Goal: Information Seeking & Learning: Learn about a topic

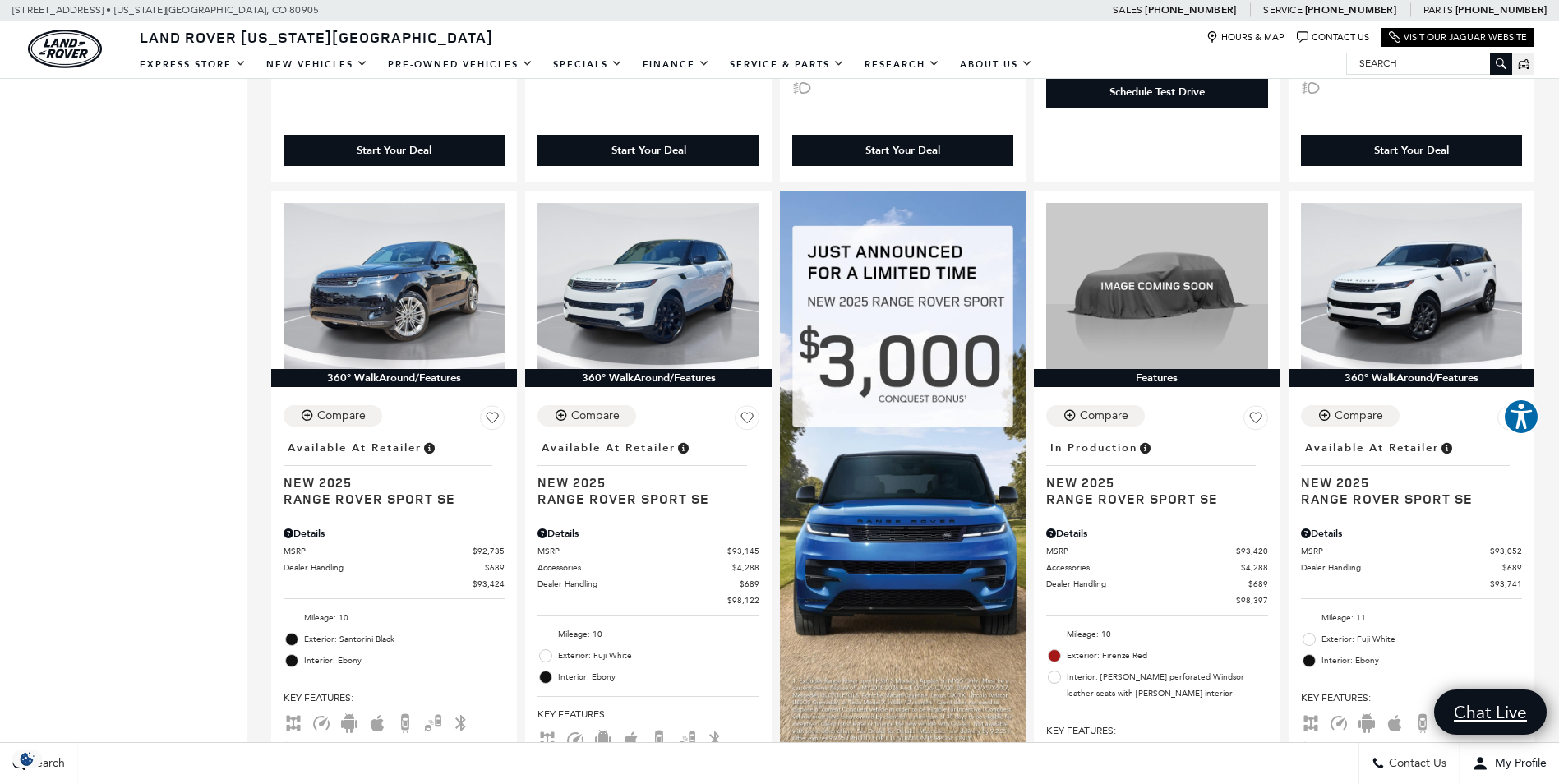
scroll to position [1040, 0]
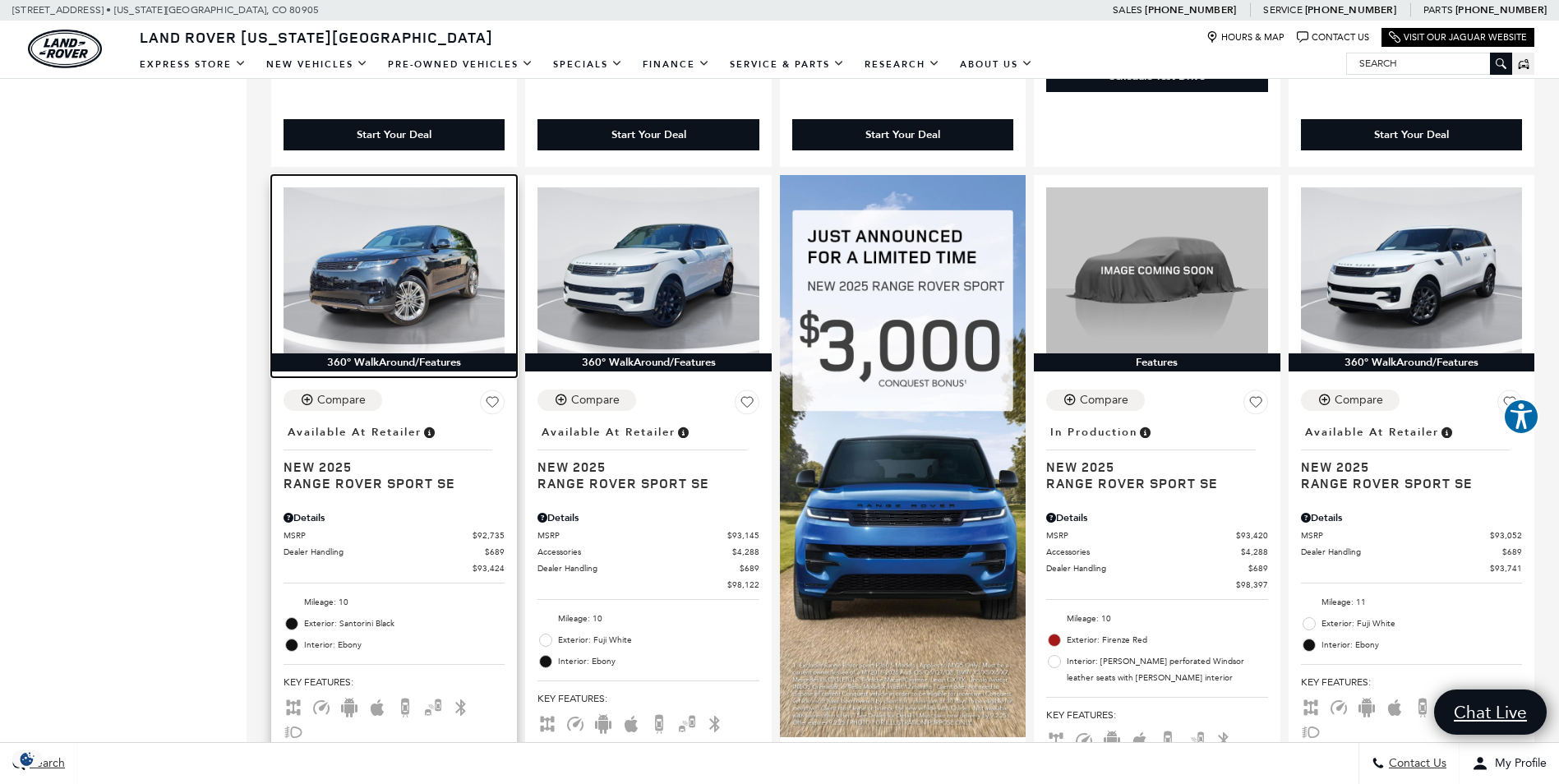
click at [437, 294] on img at bounding box center [394, 270] width 221 height 166
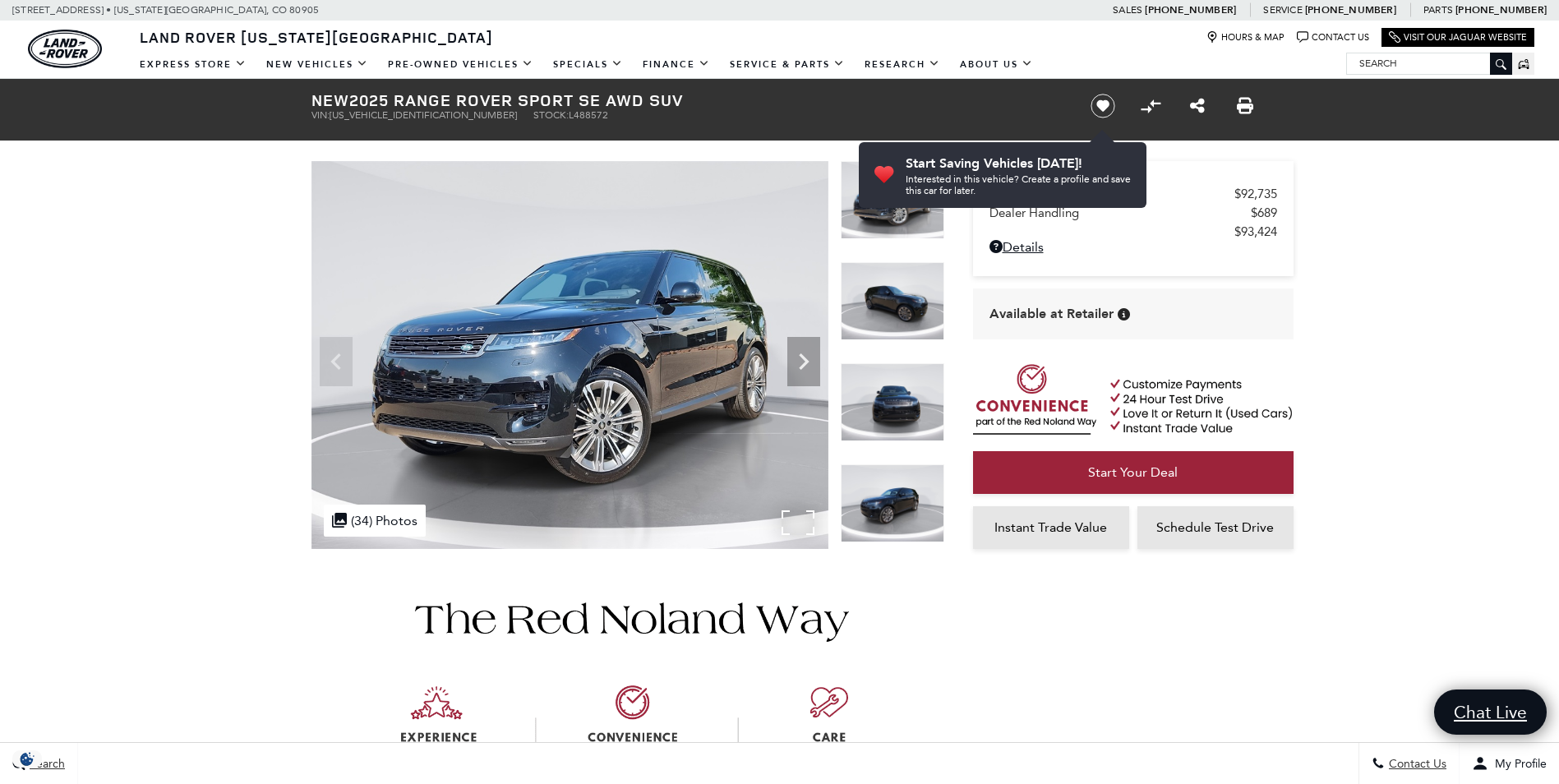
click at [368, 510] on div ".cls-1, .cls-3 { fill: #c50033; } .cls-1 { clip-rule: evenodd; } .cls-2 { clip-…" at bounding box center [375, 520] width 102 height 32
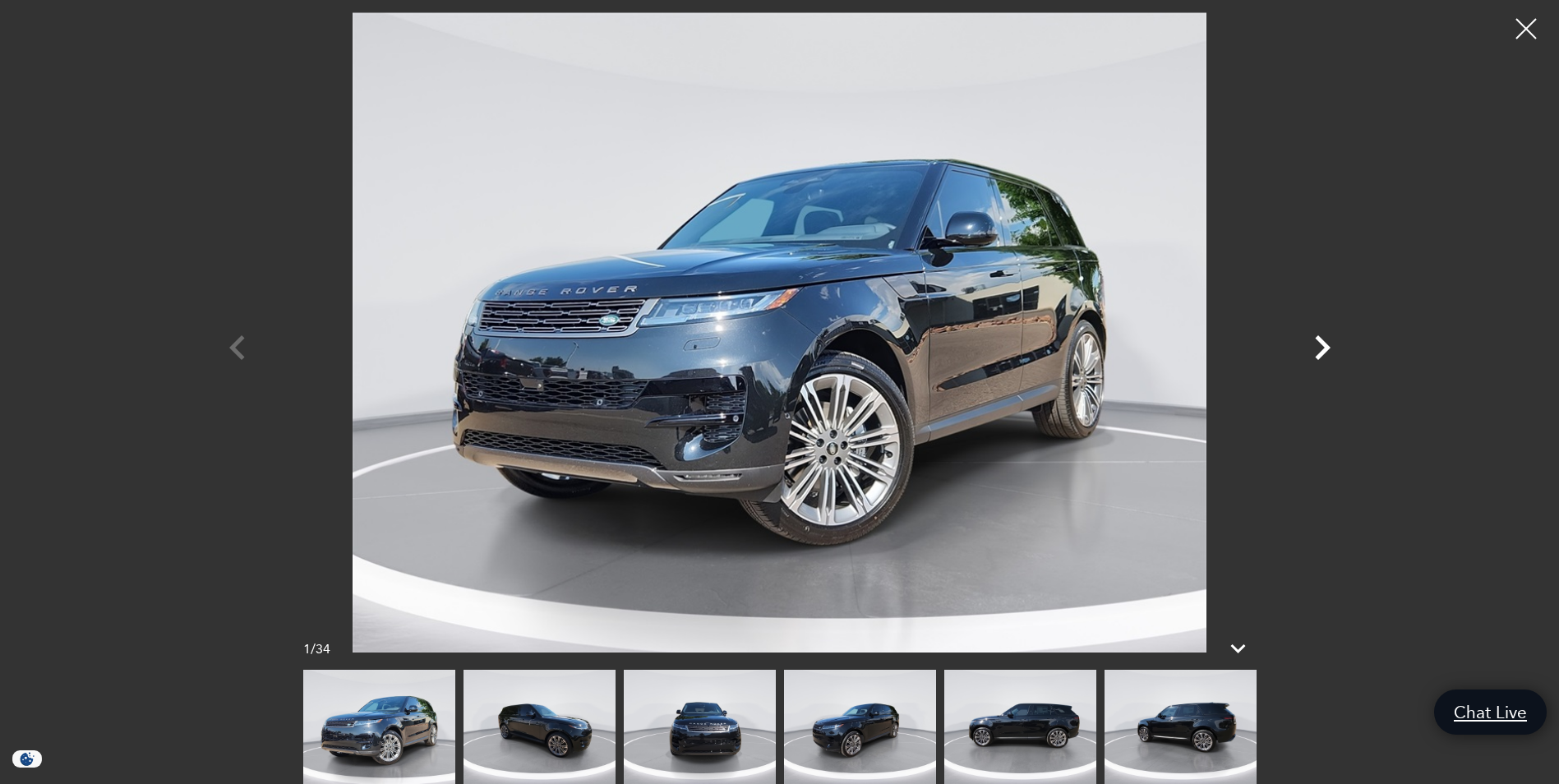
click at [1324, 342] on icon "Next" at bounding box center [1323, 347] width 15 height 25
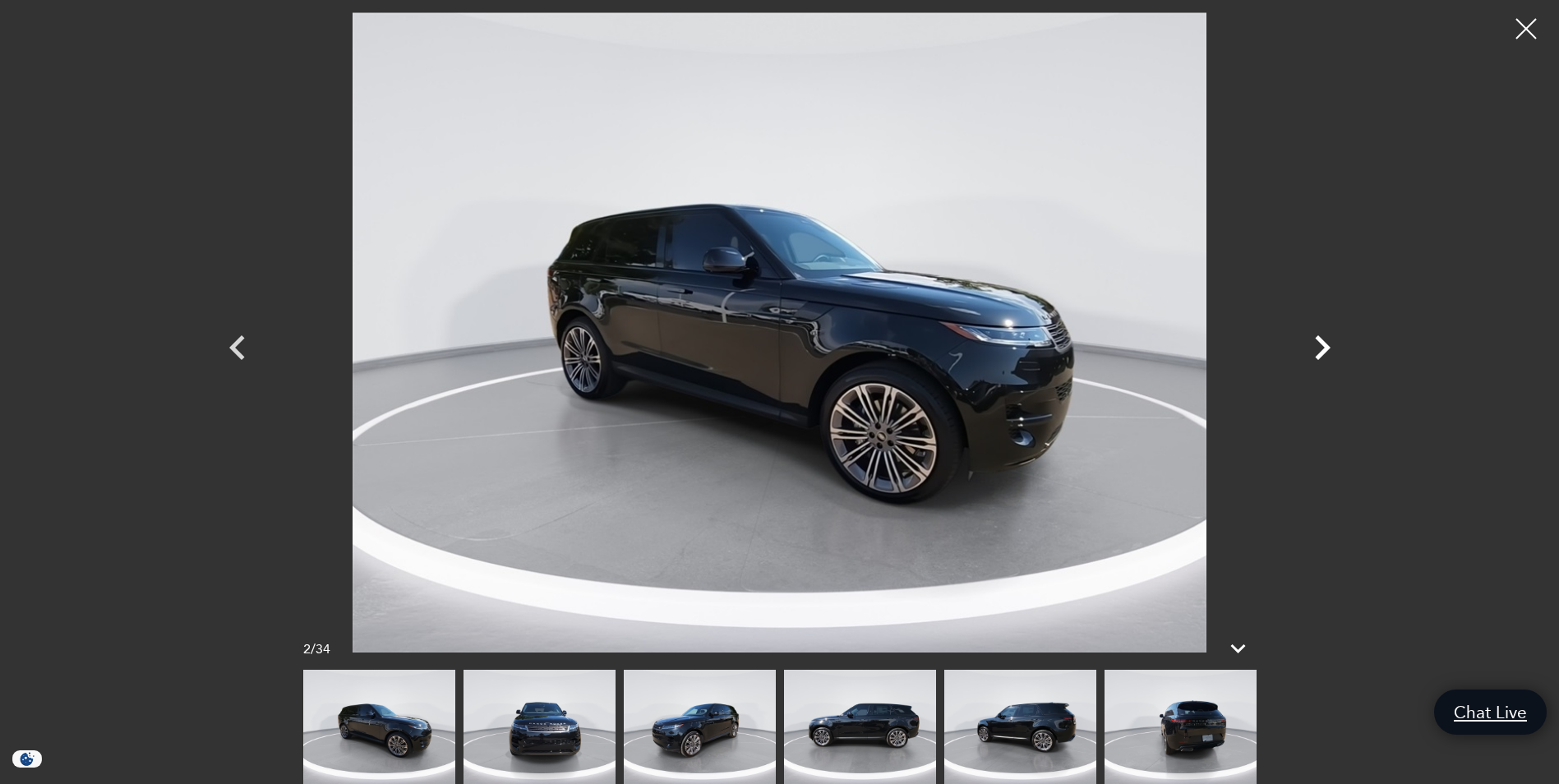
click at [1324, 342] on icon "Next" at bounding box center [1323, 347] width 15 height 25
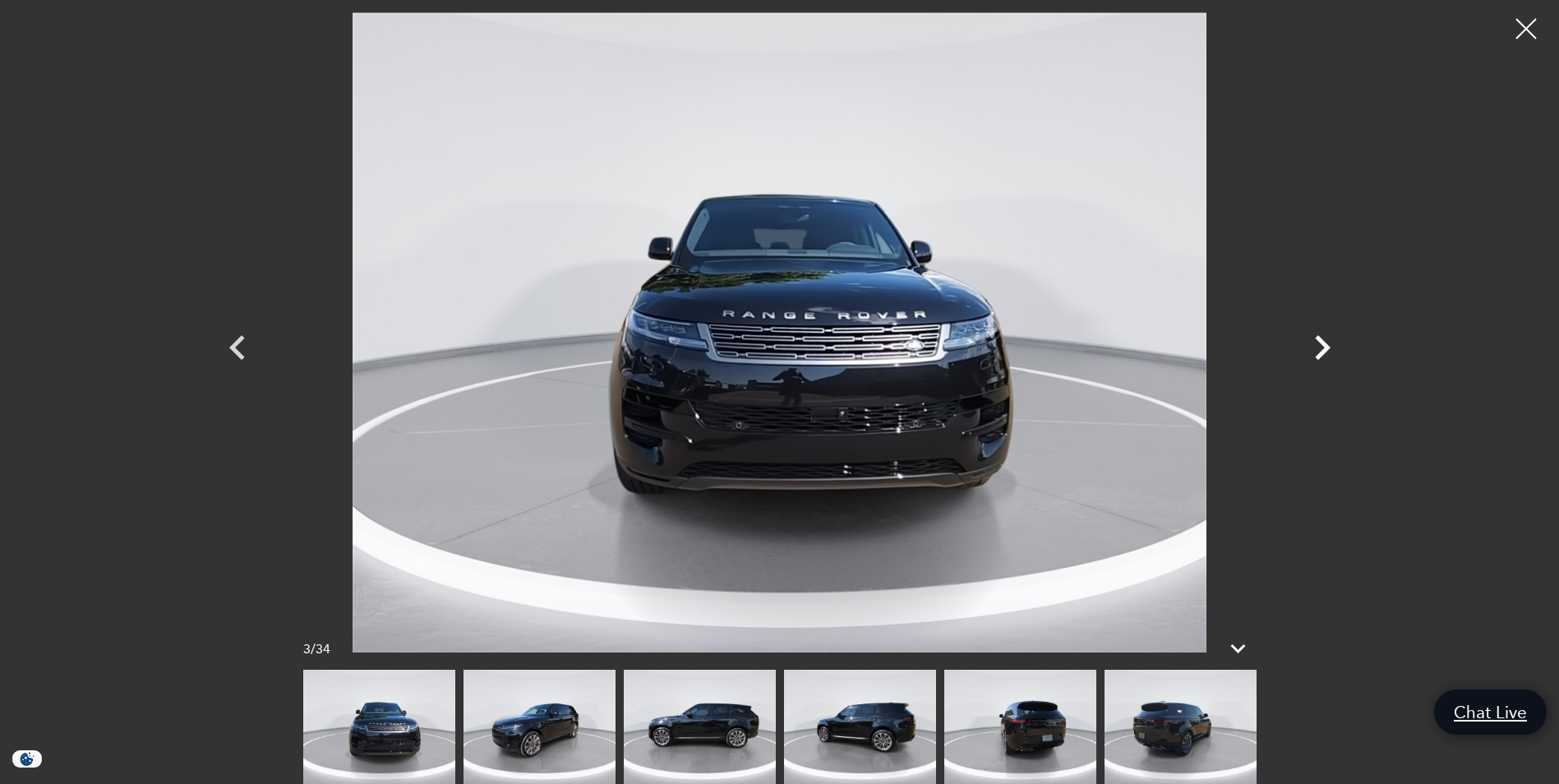
click at [1324, 342] on icon "Next" at bounding box center [1323, 347] width 15 height 25
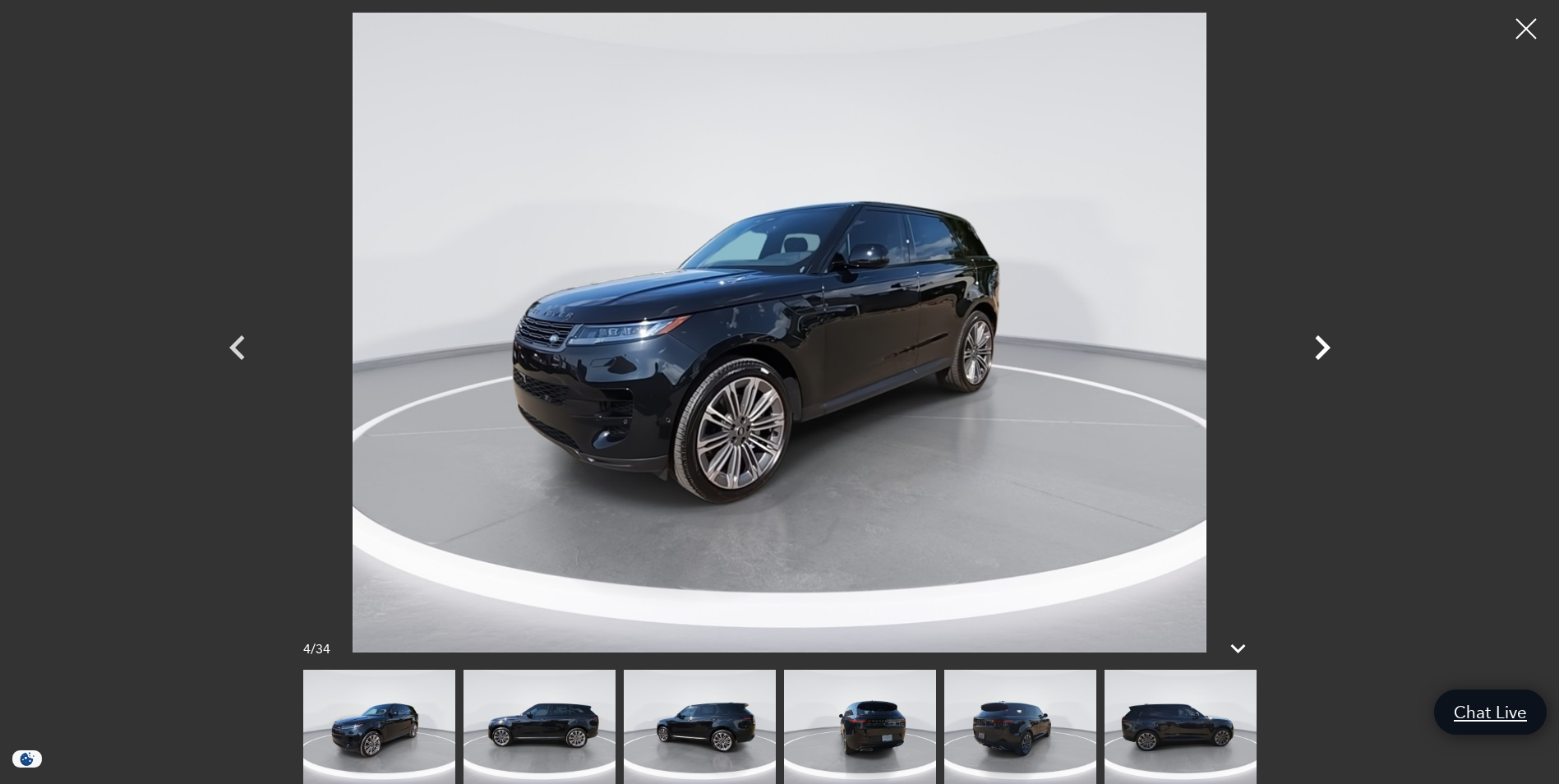
click at [1324, 342] on icon "Next" at bounding box center [1323, 347] width 15 height 25
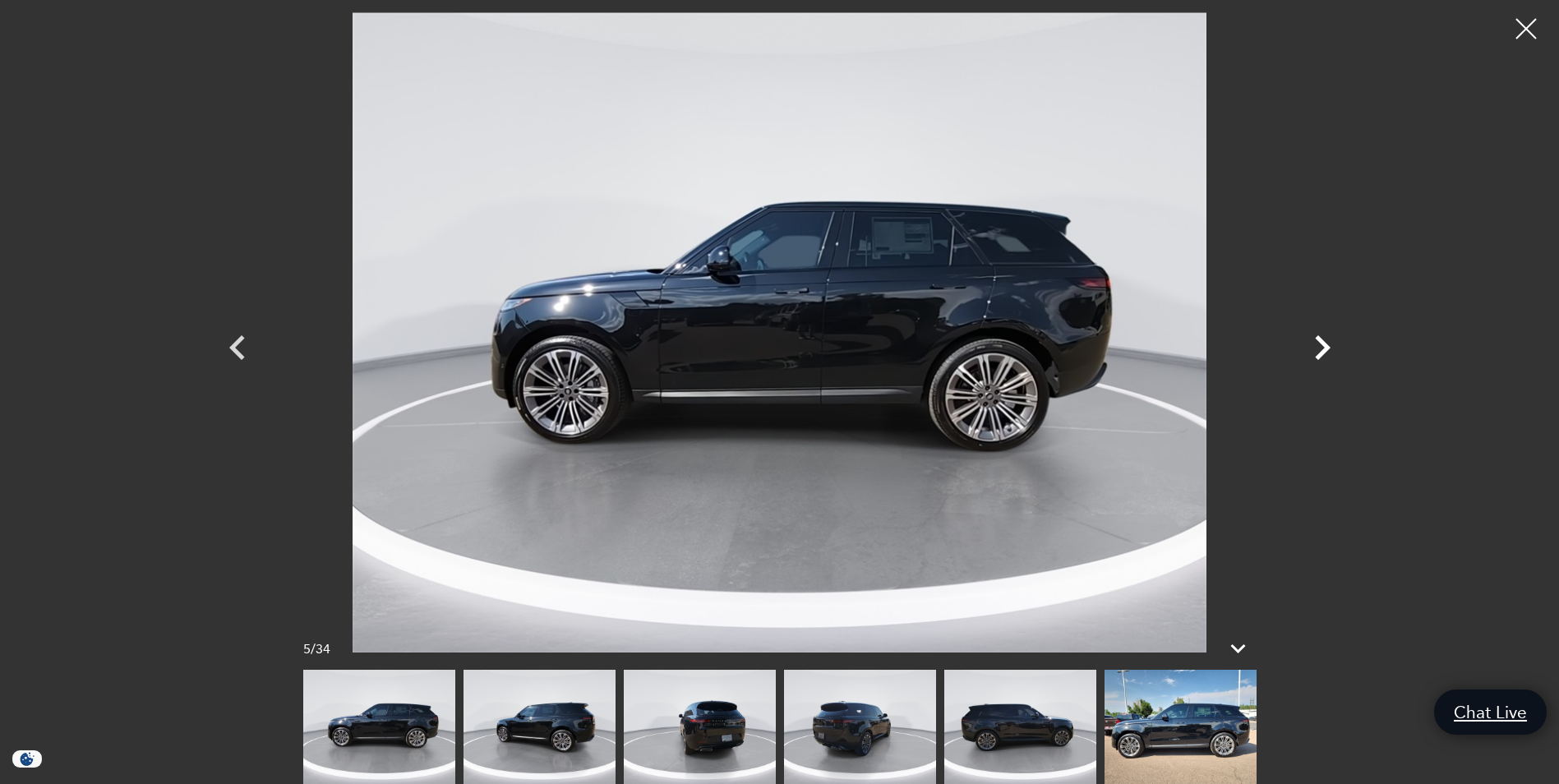
click at [1324, 342] on icon "Next" at bounding box center [1323, 347] width 15 height 25
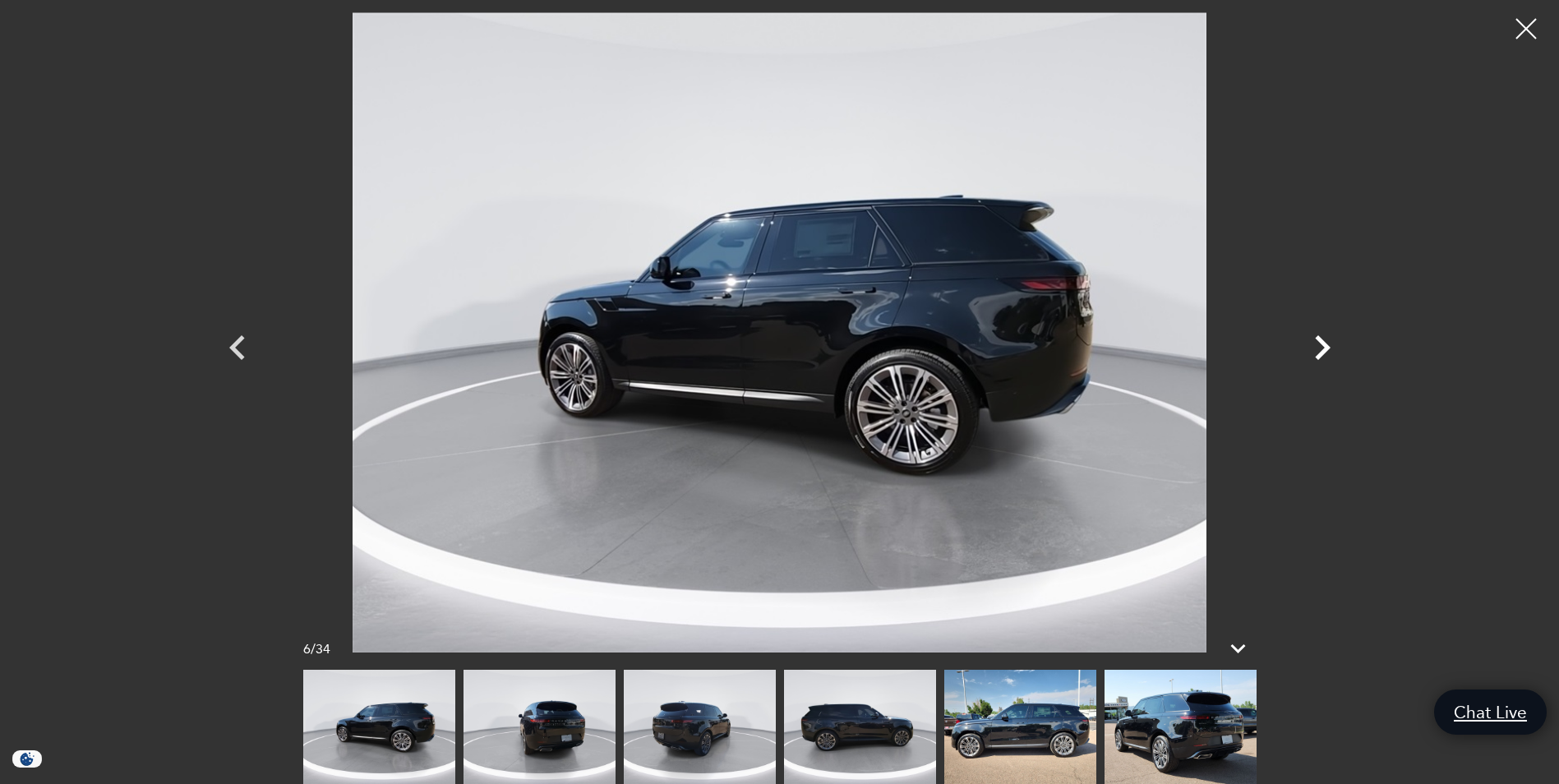
click at [1318, 343] on icon "Next" at bounding box center [1322, 347] width 49 height 49
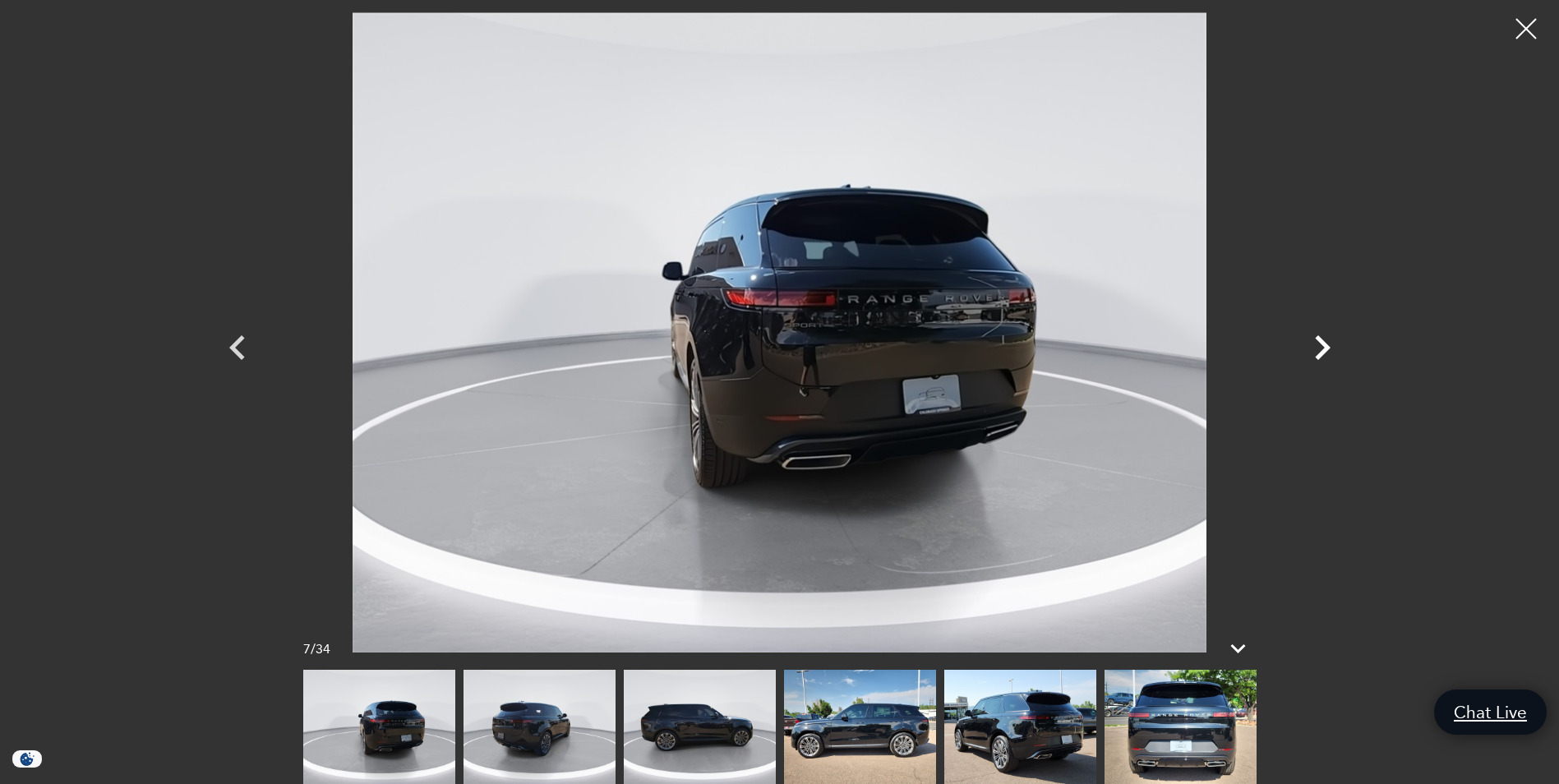
click at [1318, 343] on icon "Next" at bounding box center [1322, 347] width 49 height 49
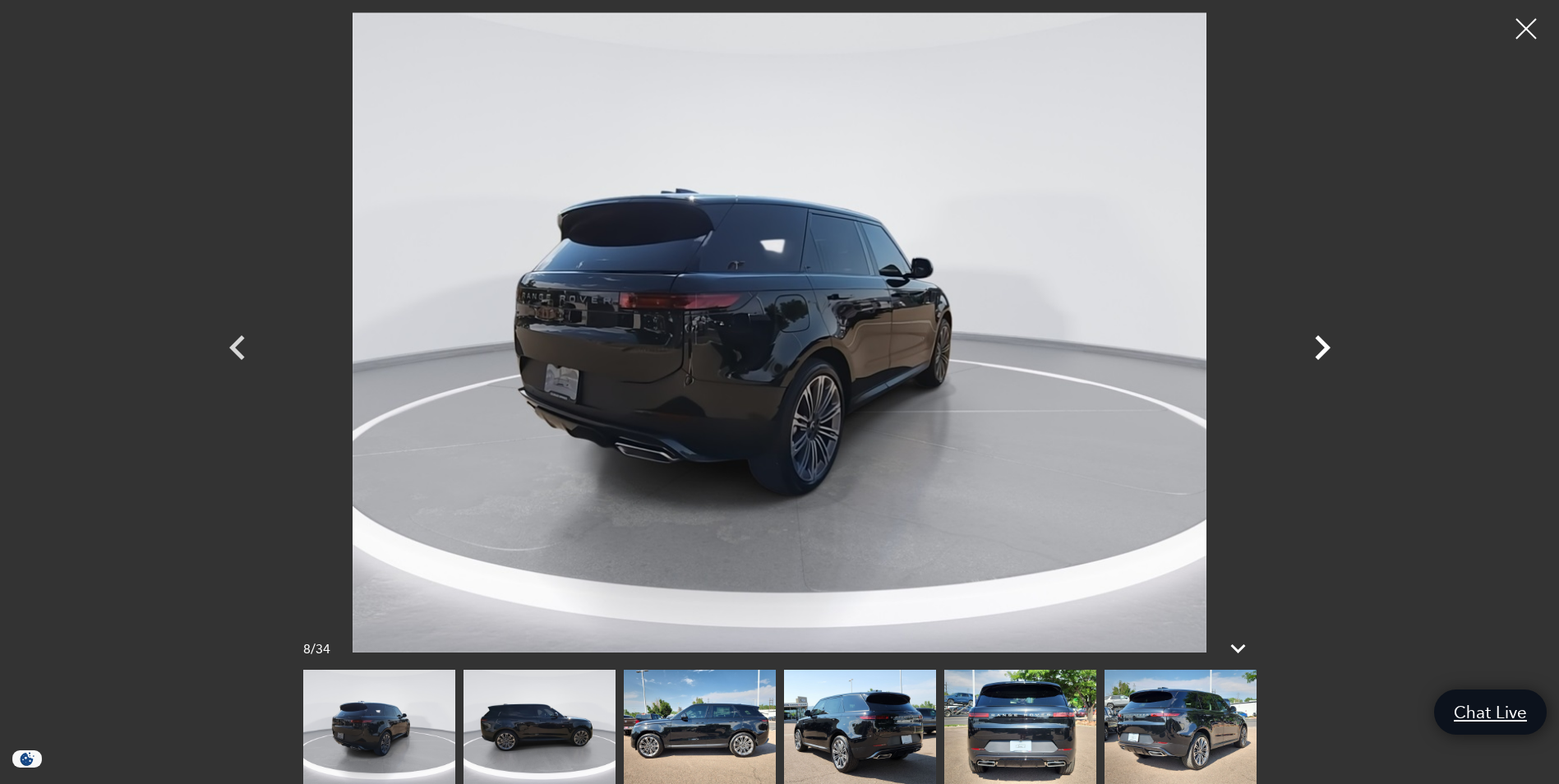
click at [1318, 343] on icon "Next" at bounding box center [1322, 347] width 49 height 49
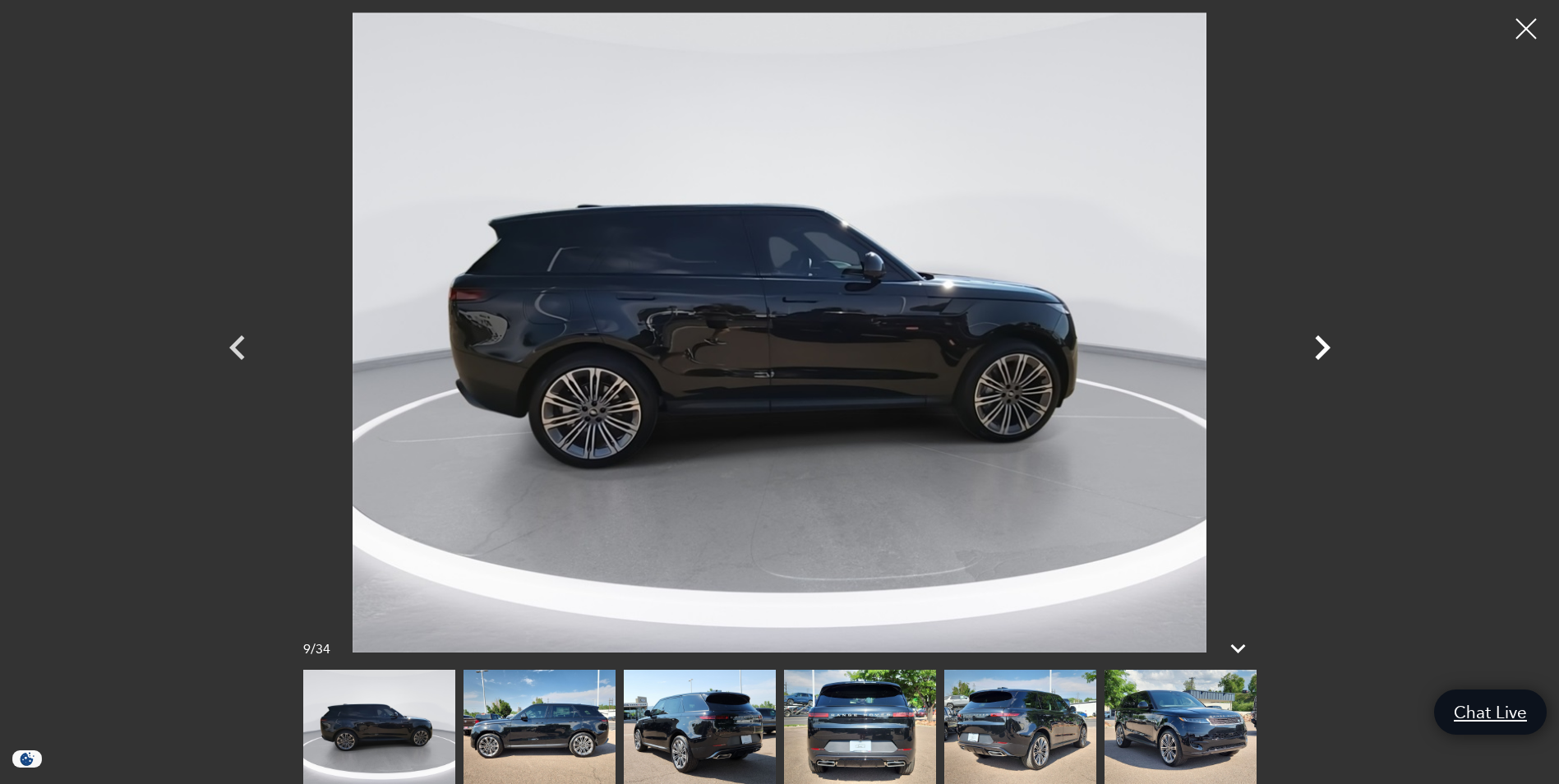
click at [1318, 343] on icon "Next" at bounding box center [1322, 347] width 49 height 49
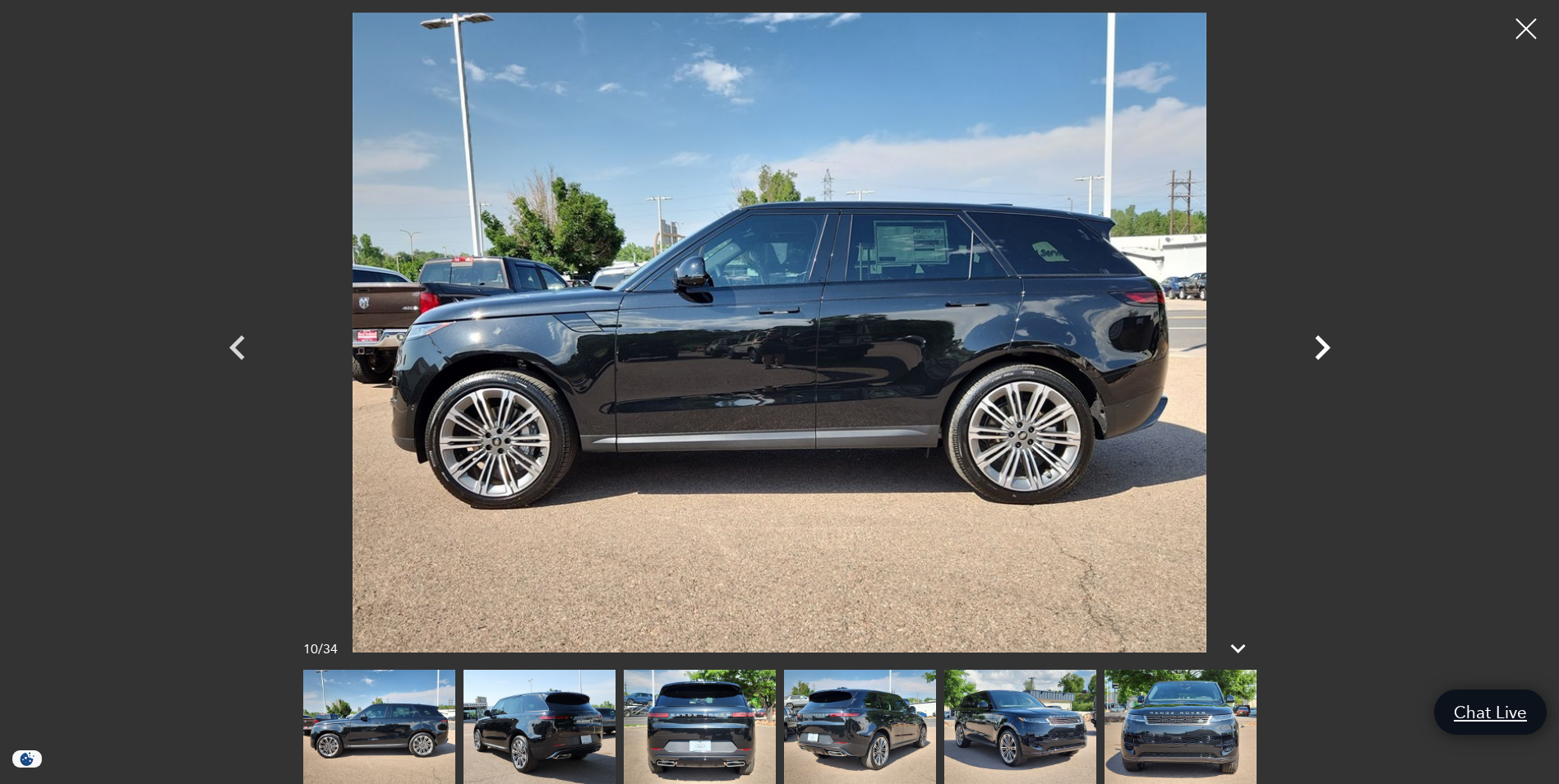
click at [1318, 343] on icon "Next" at bounding box center [1322, 347] width 49 height 49
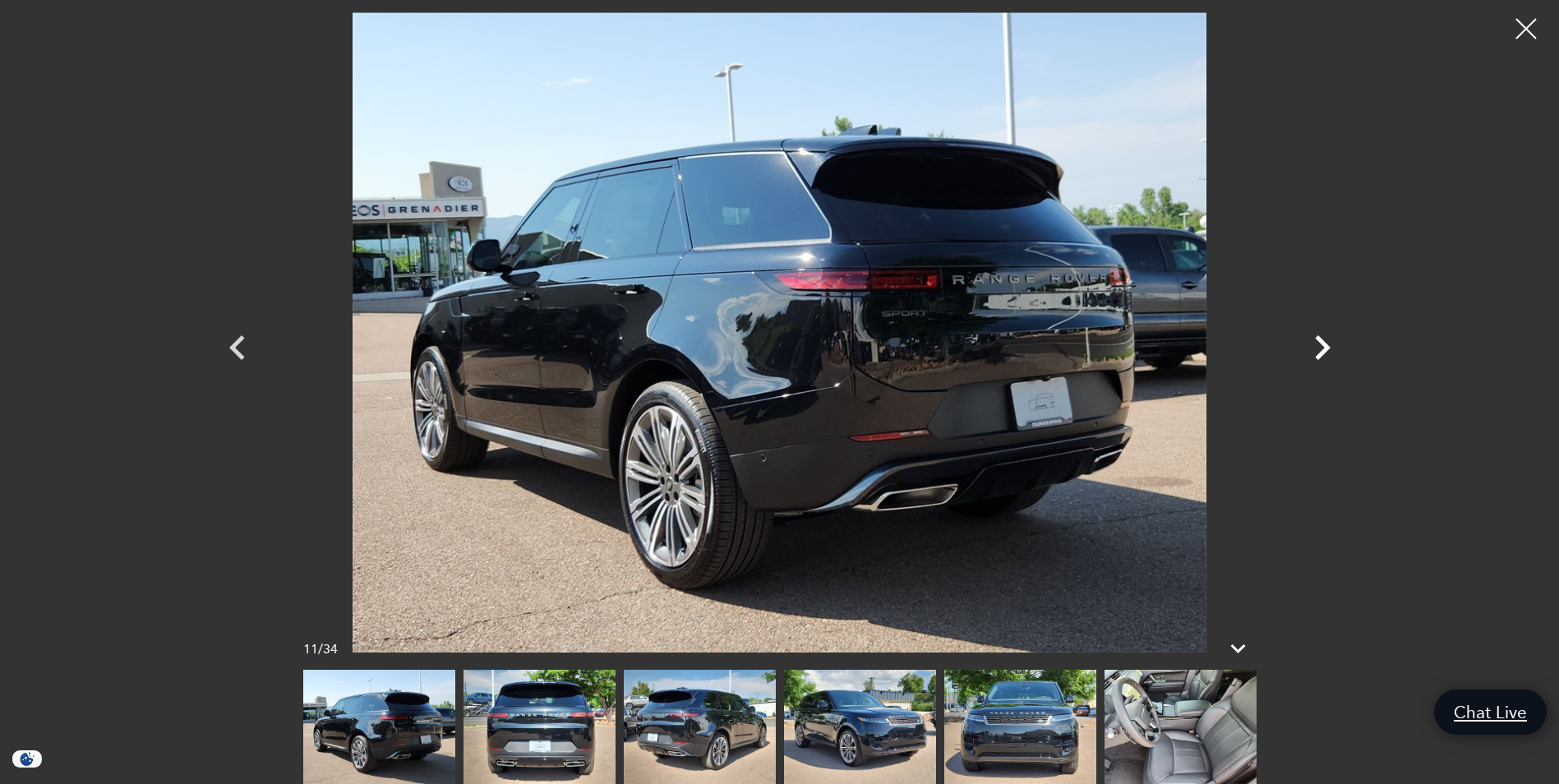
click at [1318, 343] on icon "Next" at bounding box center [1322, 347] width 49 height 49
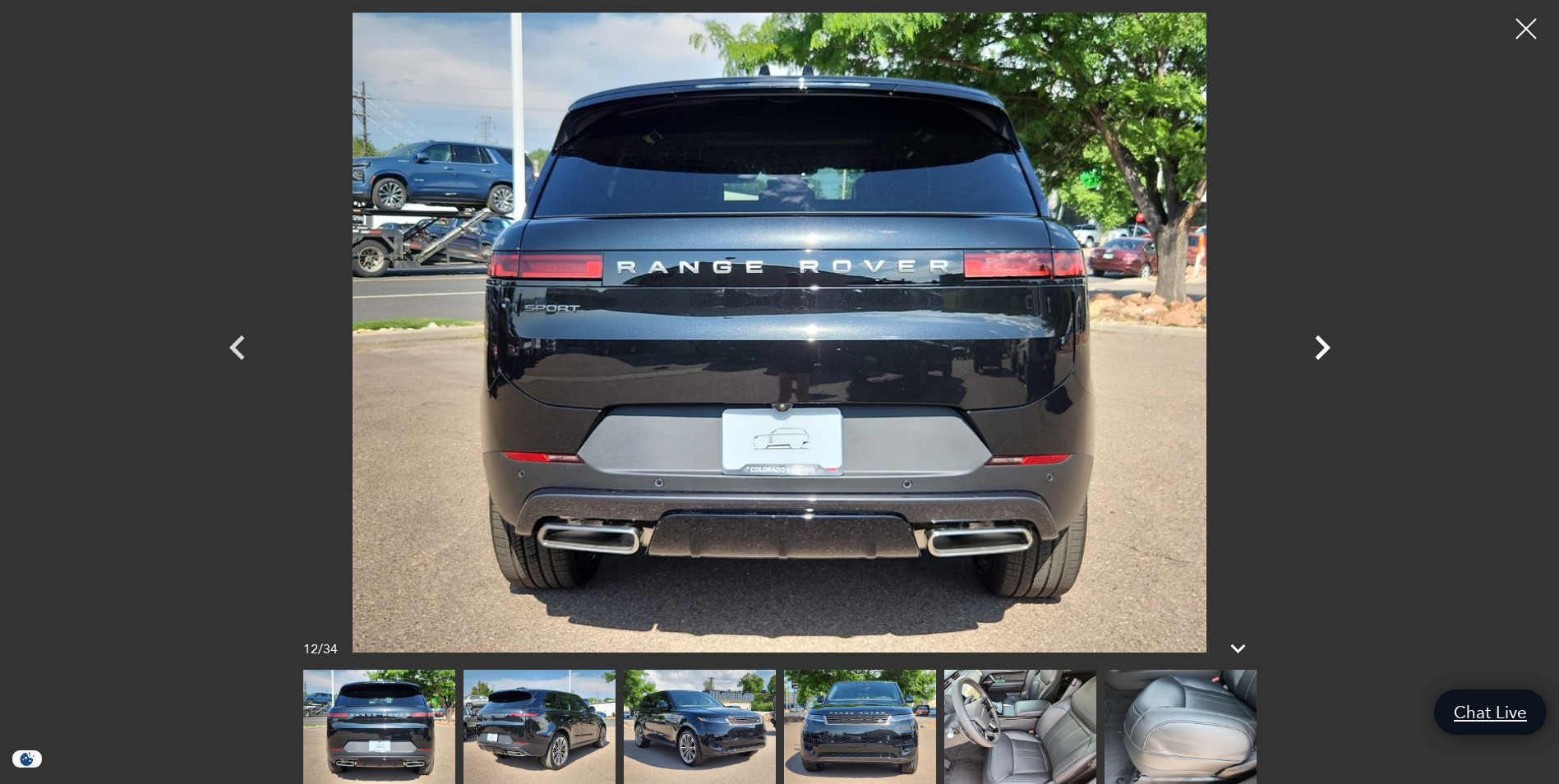
click at [1318, 343] on icon "Next" at bounding box center [1322, 347] width 49 height 49
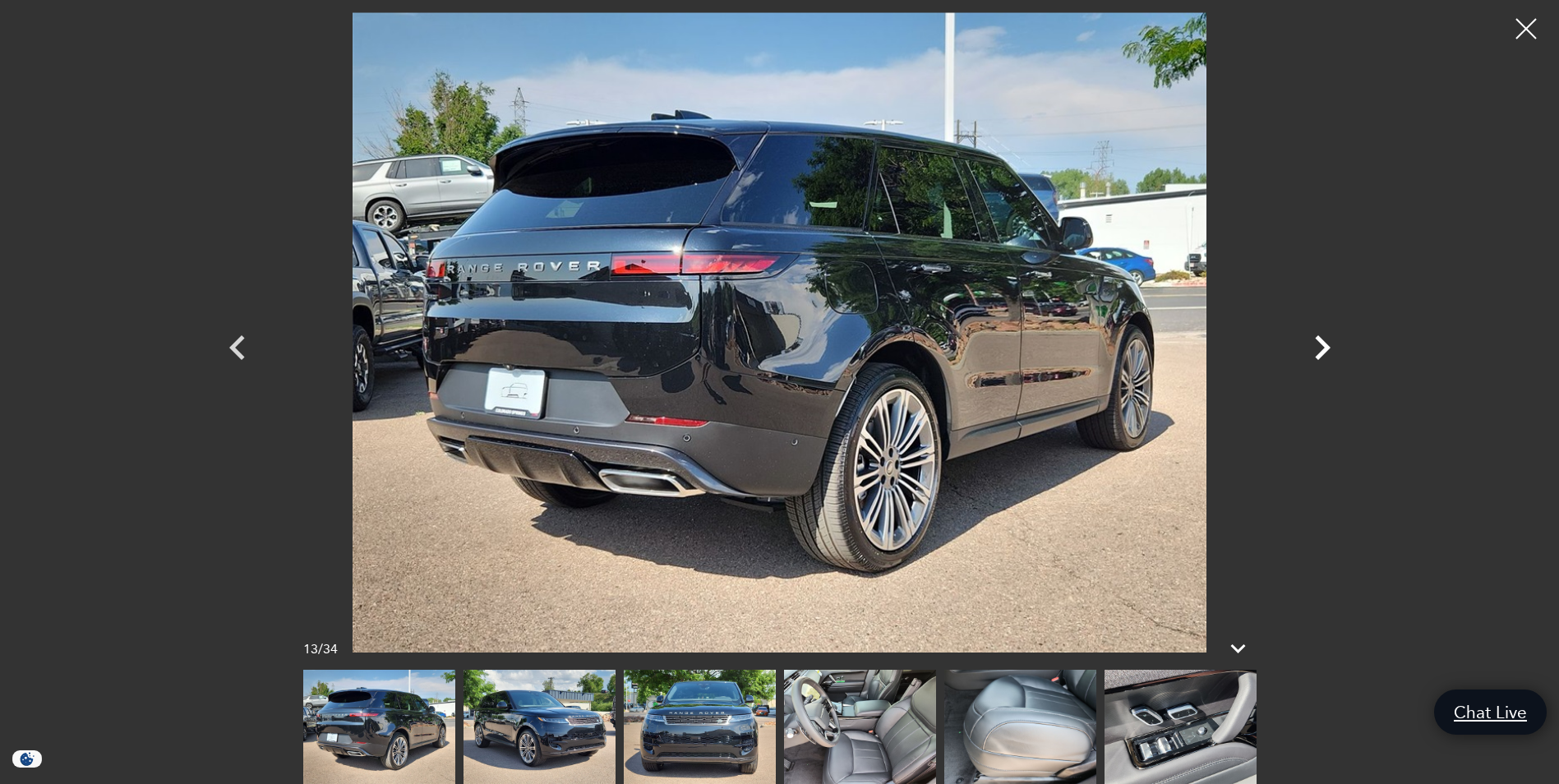
click at [1318, 343] on icon "Next" at bounding box center [1322, 347] width 49 height 49
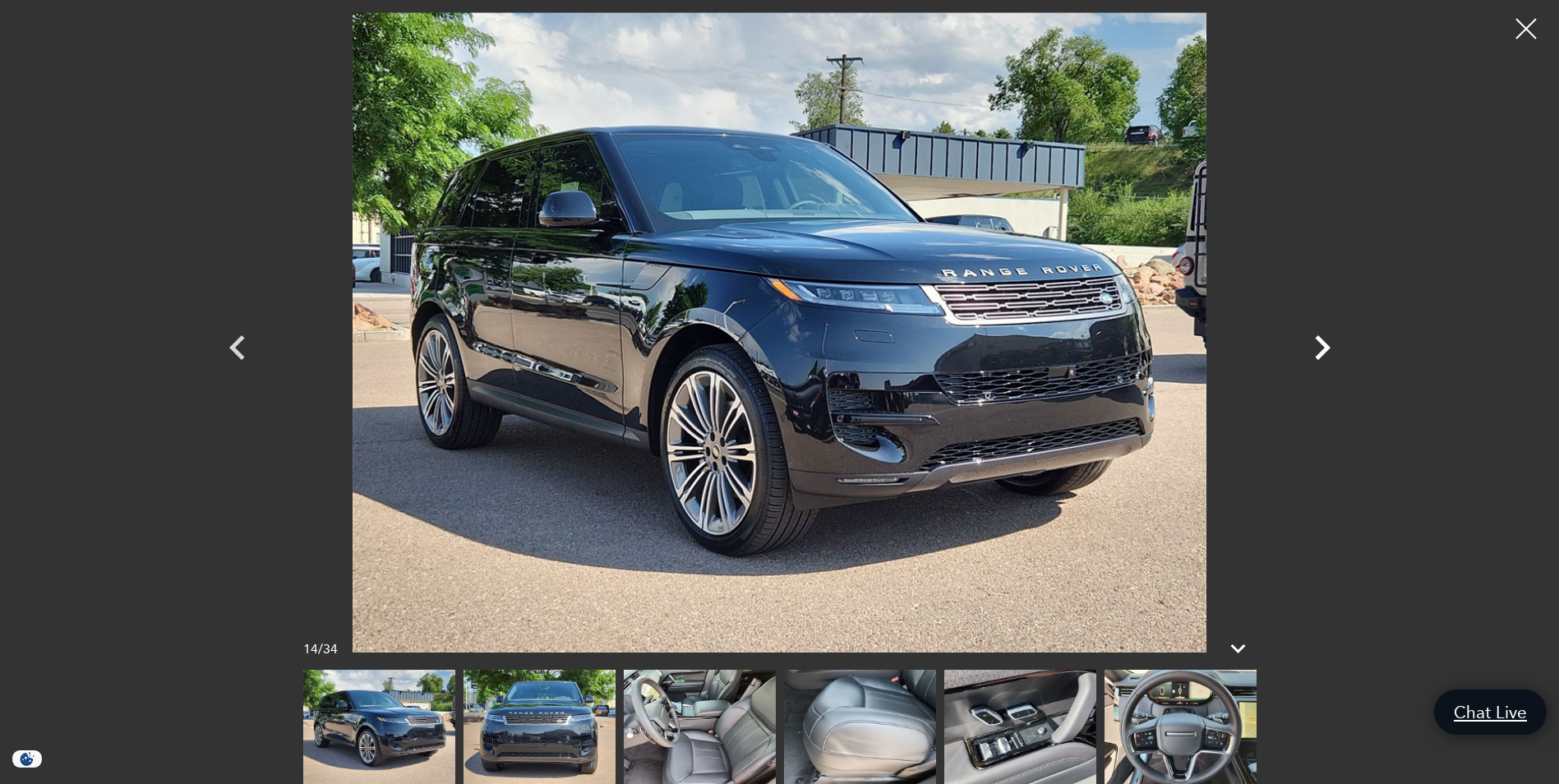
click at [1318, 343] on icon "Next" at bounding box center [1322, 347] width 49 height 49
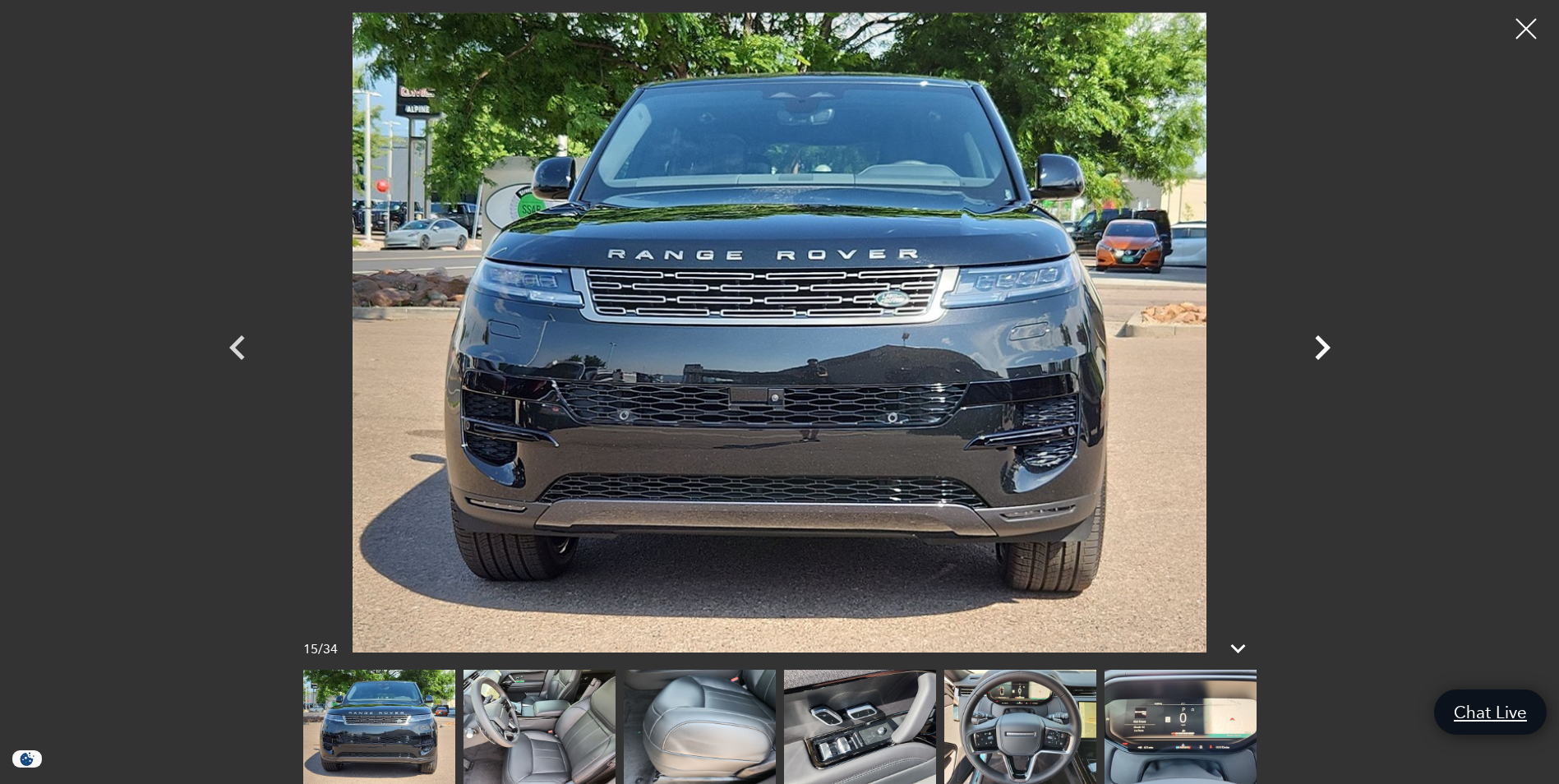
click at [1318, 343] on icon "Next" at bounding box center [1322, 347] width 49 height 49
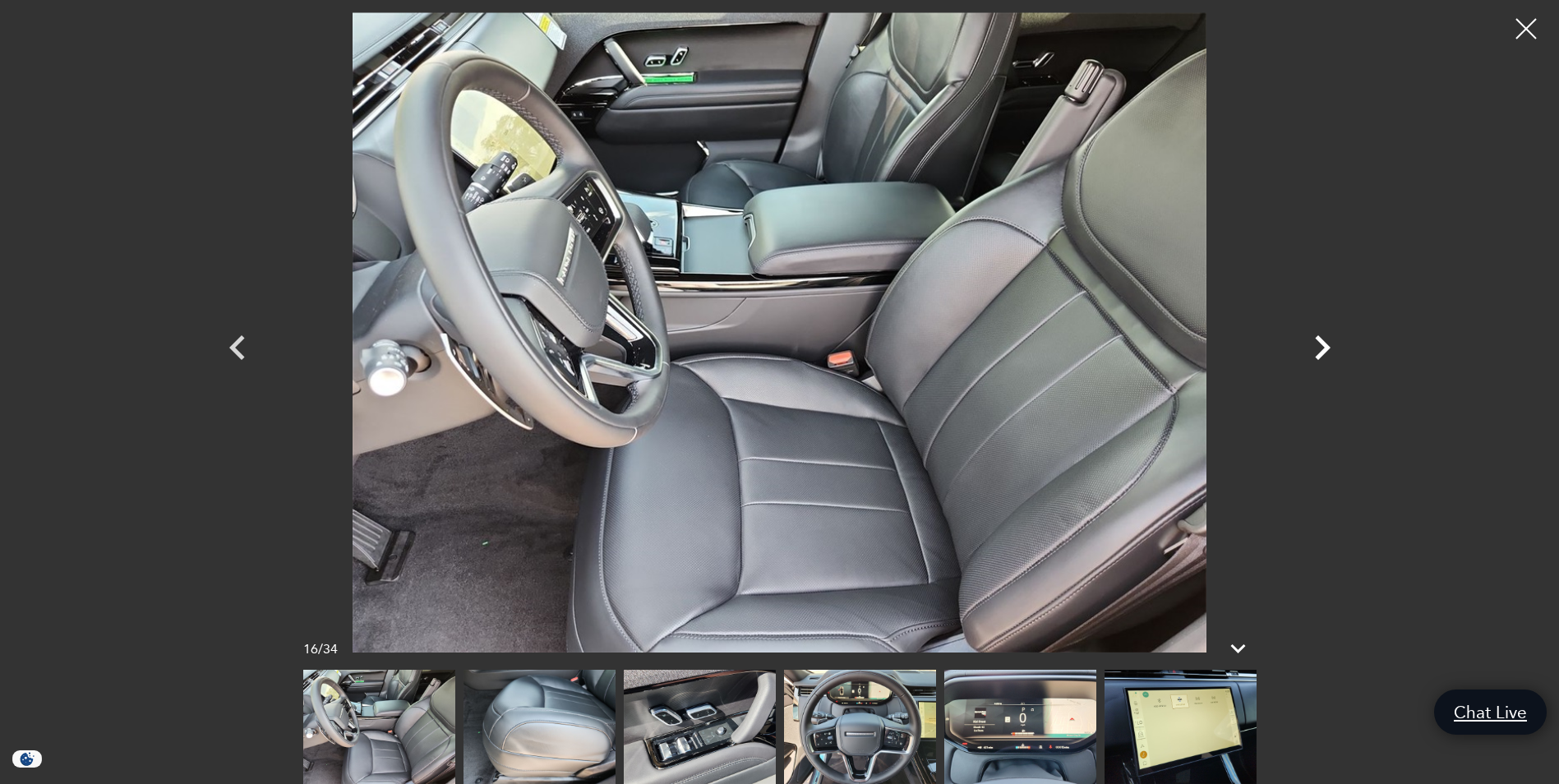
click at [1318, 343] on icon "Next" at bounding box center [1322, 347] width 49 height 49
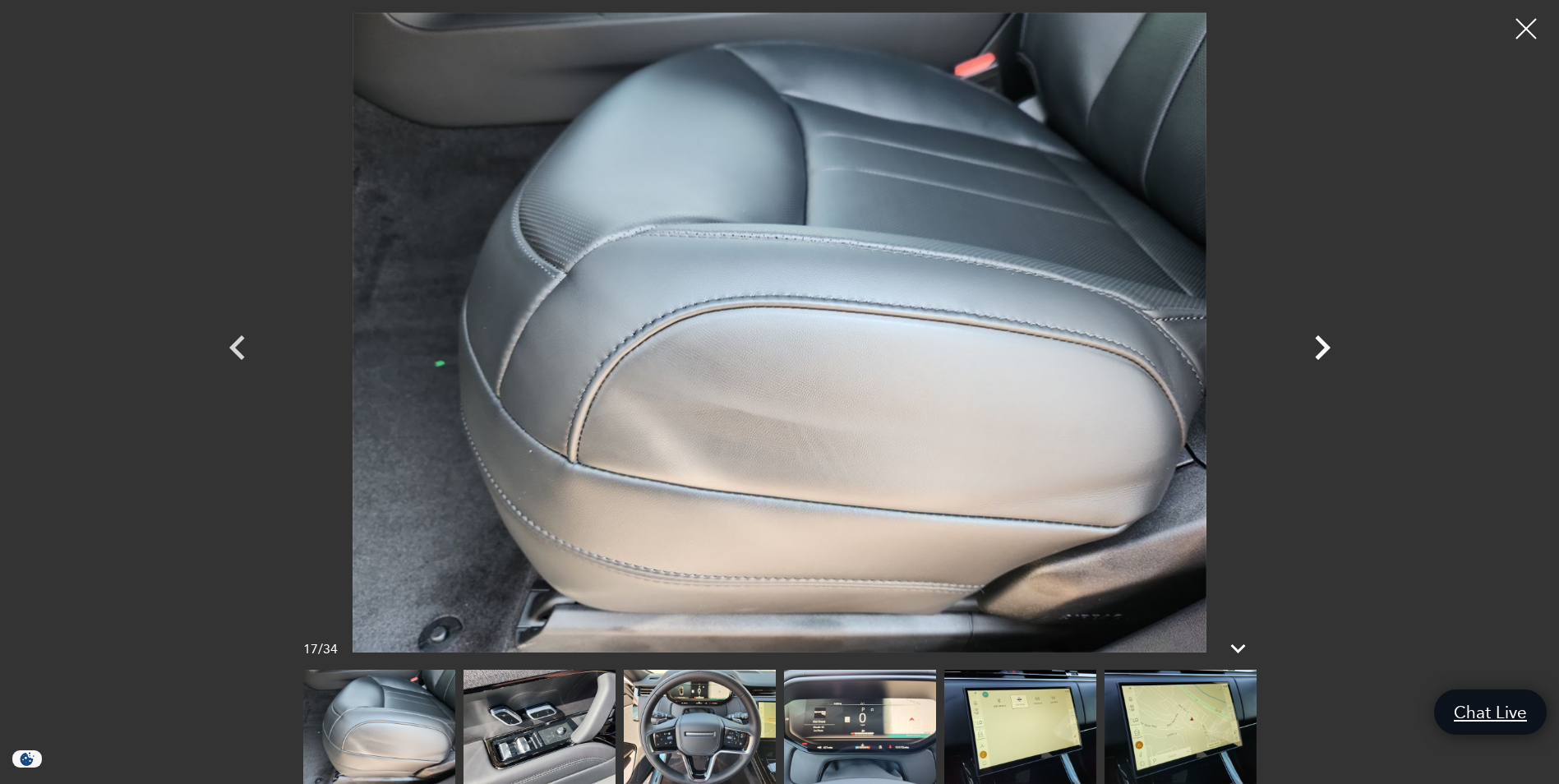
click at [1318, 343] on icon "Next" at bounding box center [1322, 347] width 49 height 49
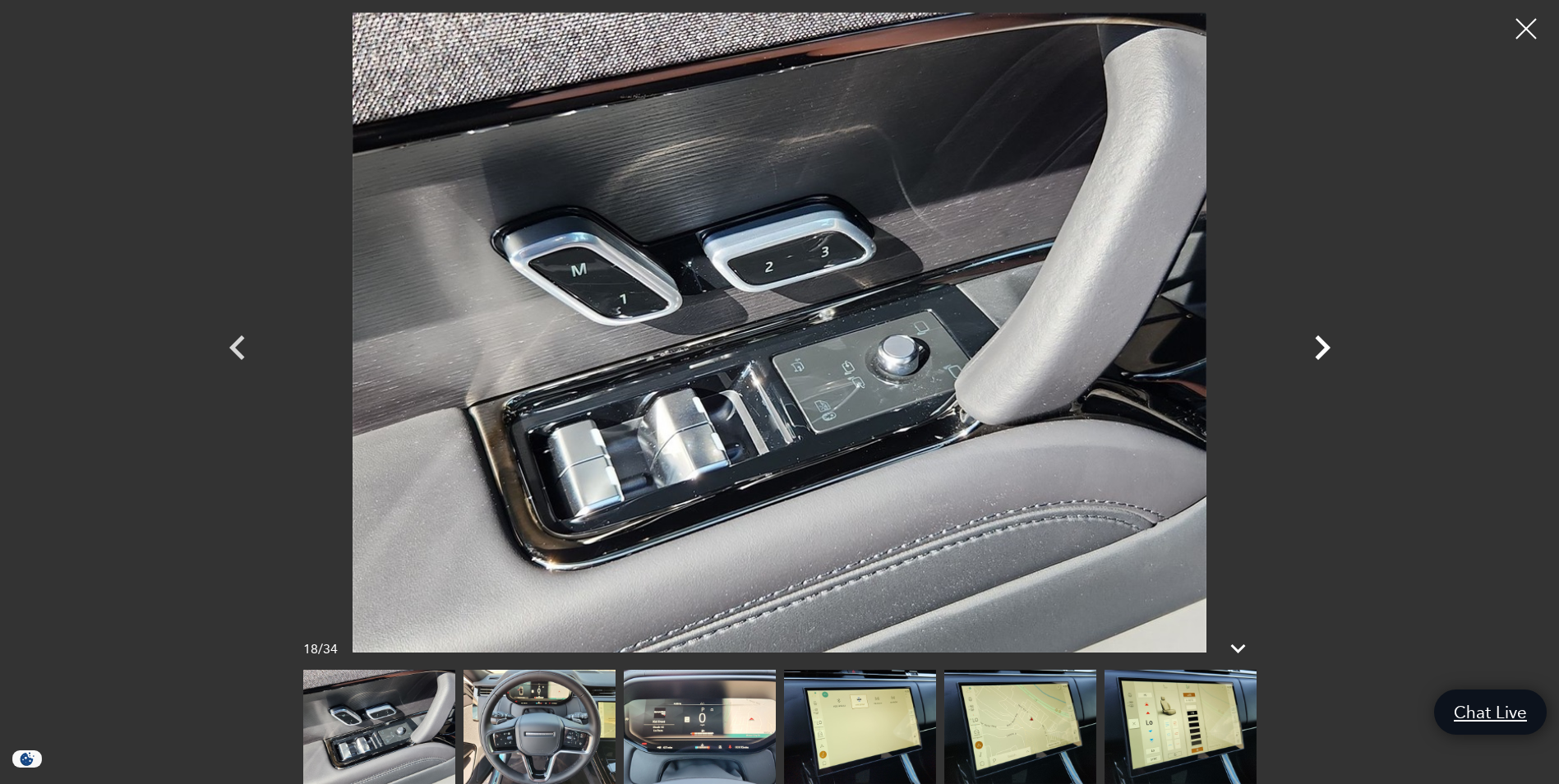
click at [1318, 343] on icon "Next" at bounding box center [1322, 347] width 49 height 49
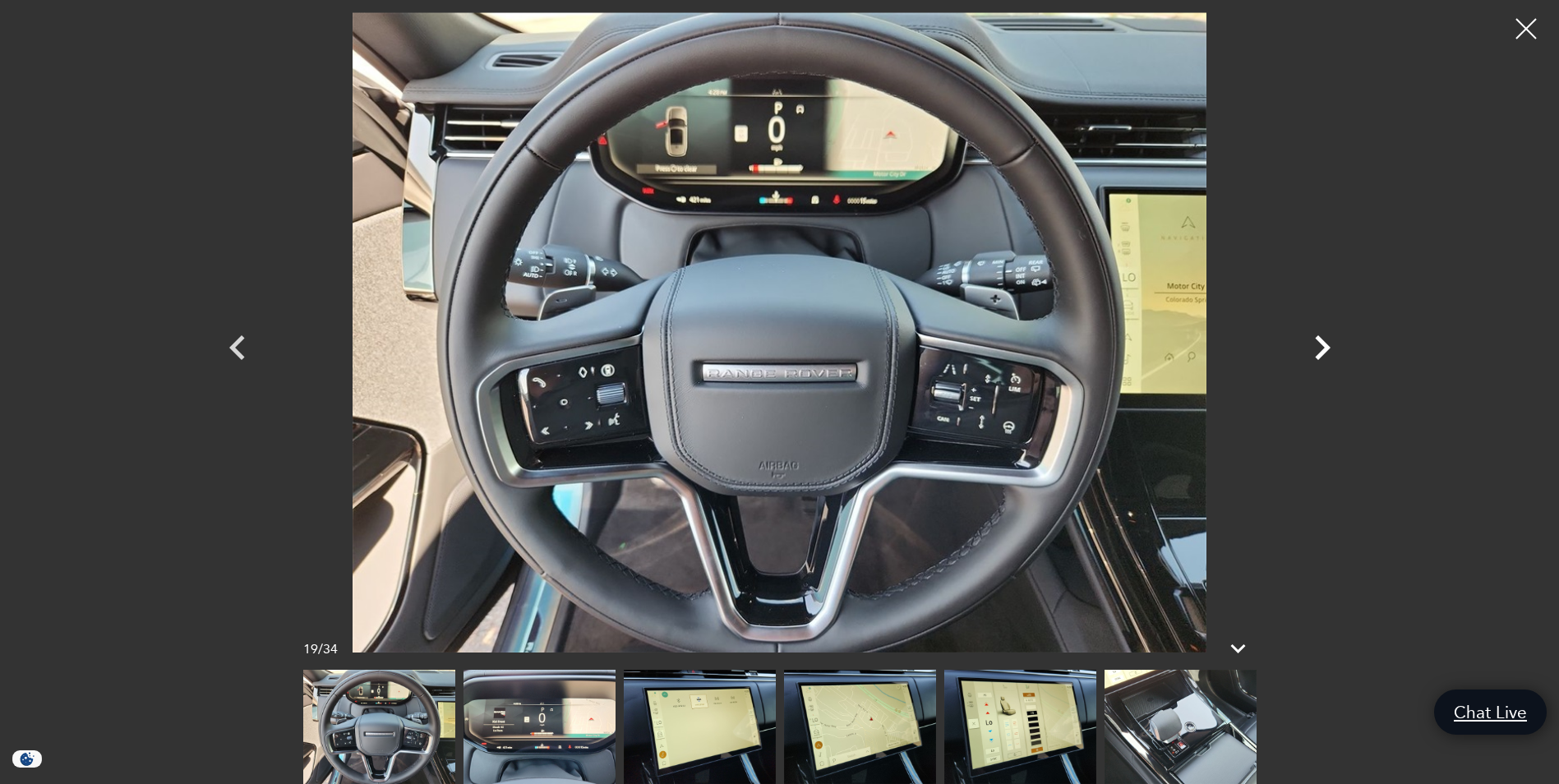
click at [1327, 340] on icon "Next" at bounding box center [1322, 347] width 49 height 49
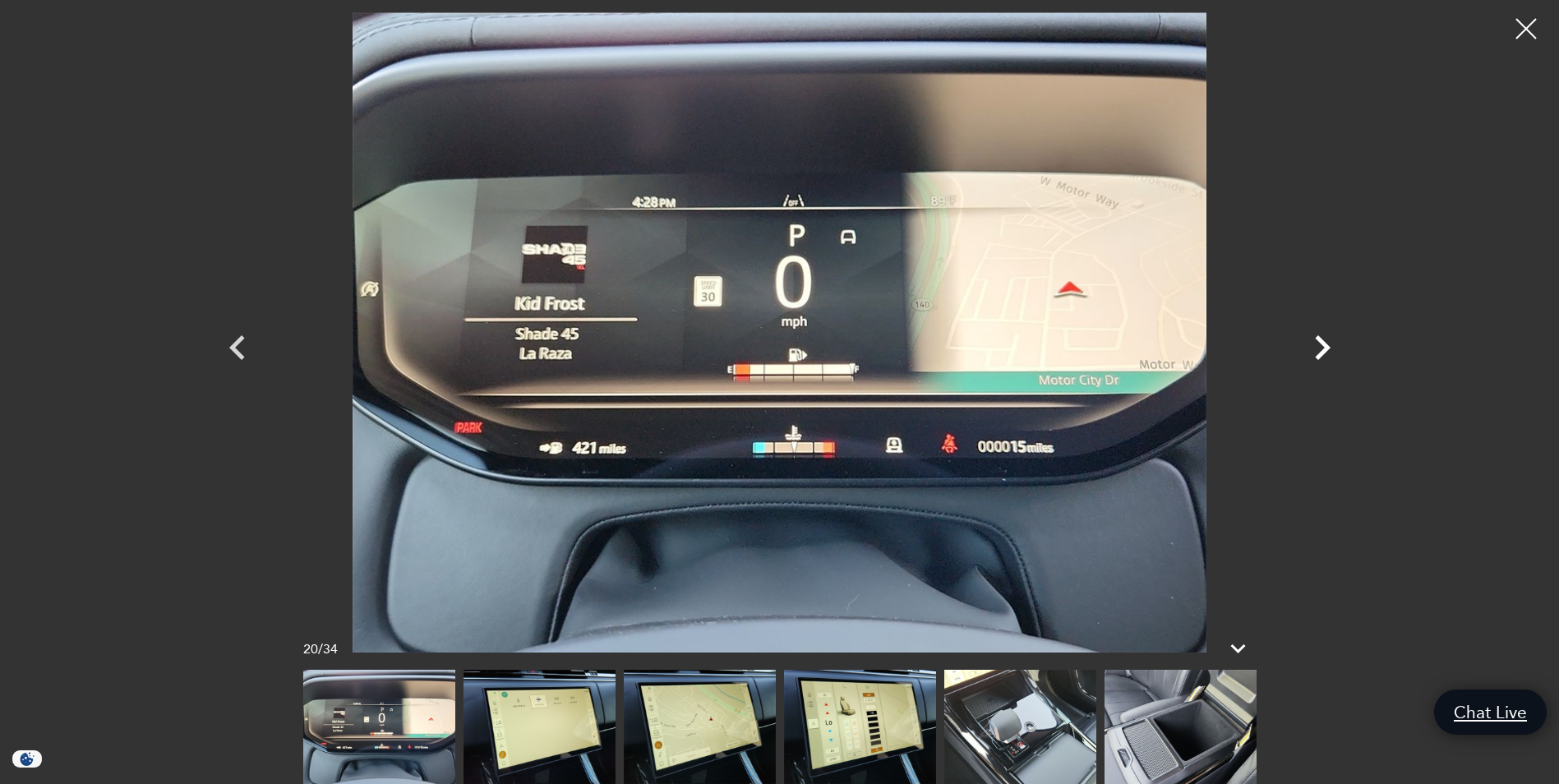
click at [1327, 340] on icon "Next" at bounding box center [1322, 347] width 49 height 49
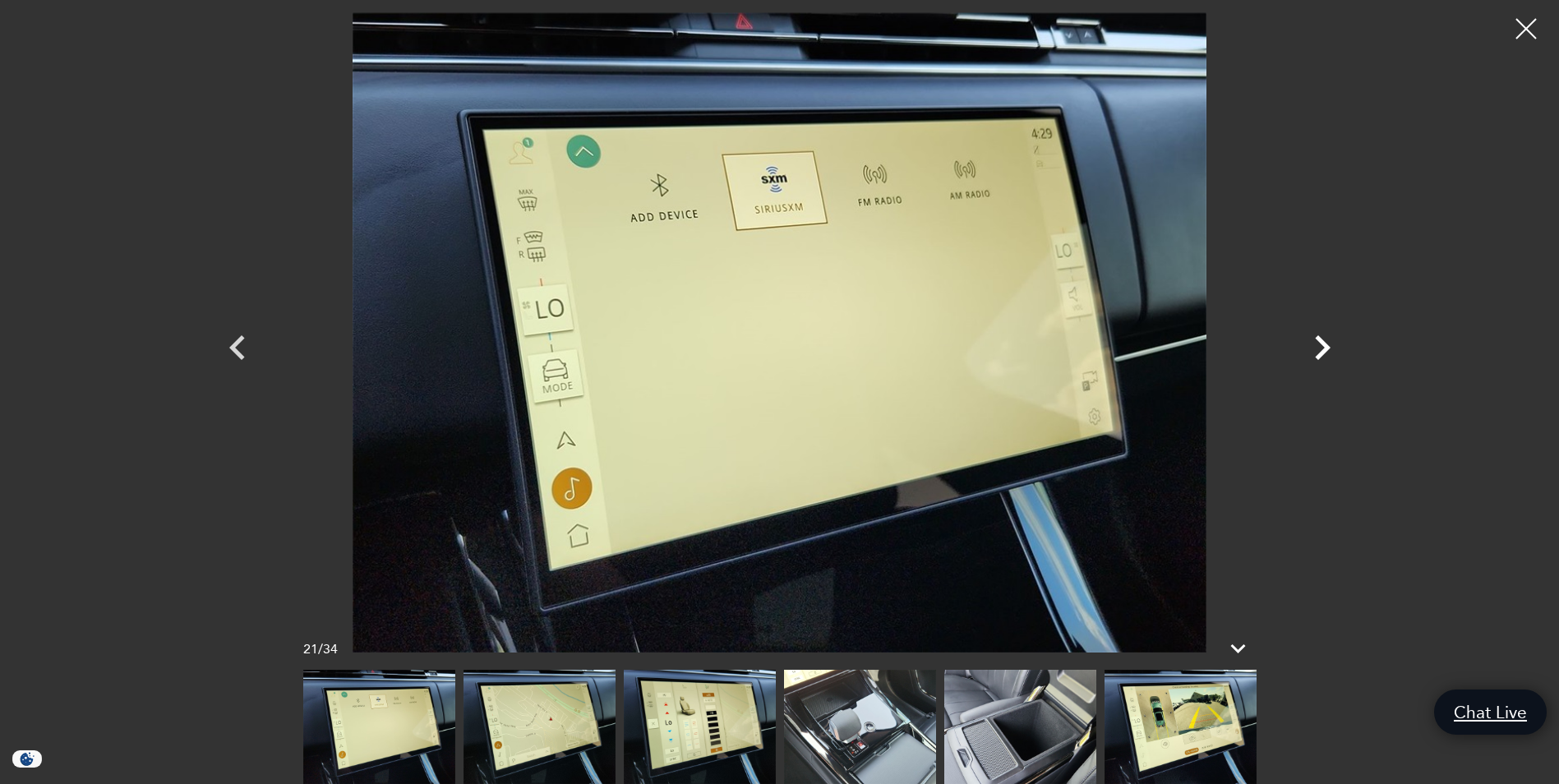
click at [1327, 340] on icon "Next" at bounding box center [1322, 347] width 49 height 49
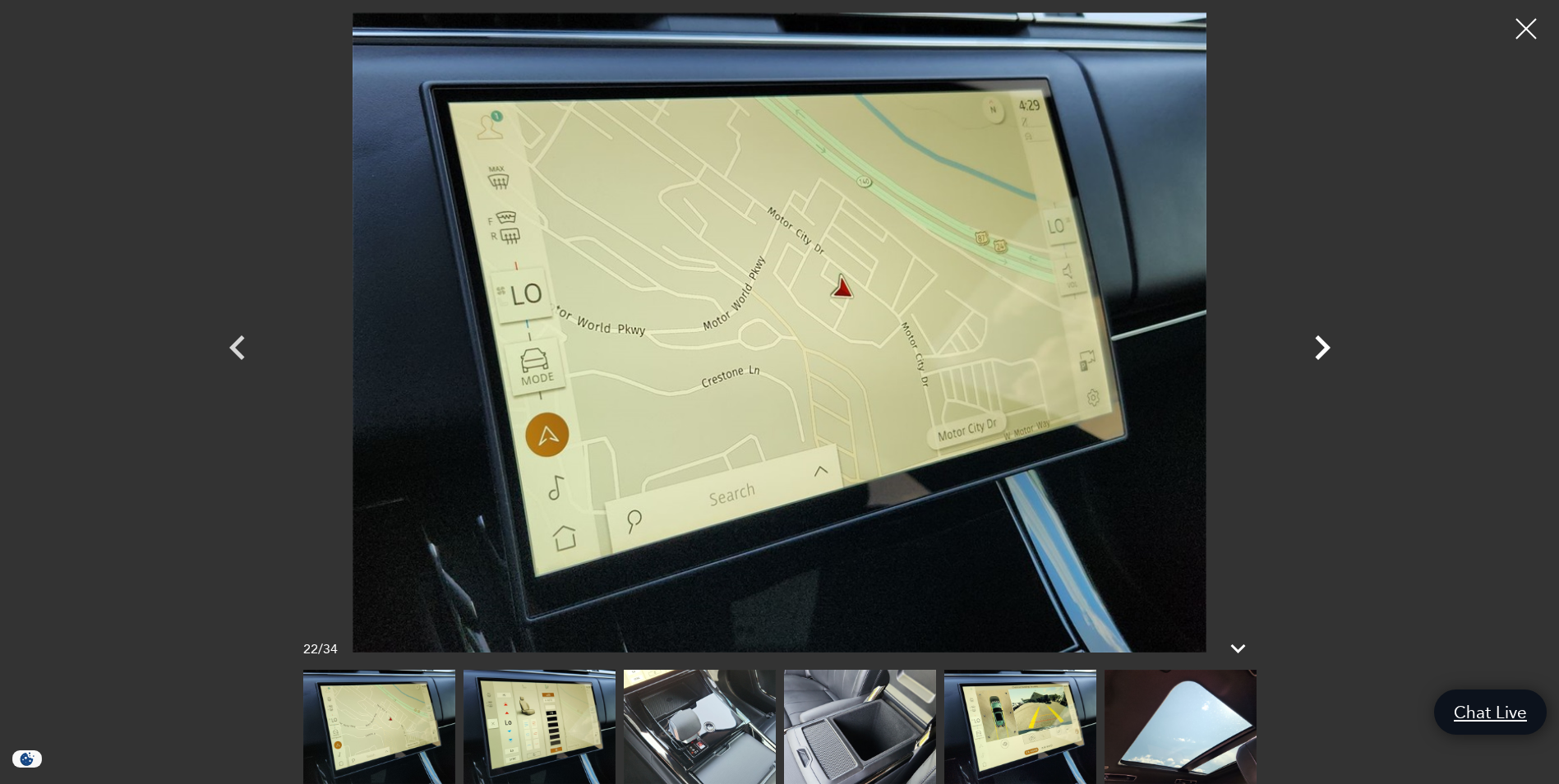
click at [1327, 340] on icon "Next" at bounding box center [1322, 347] width 49 height 49
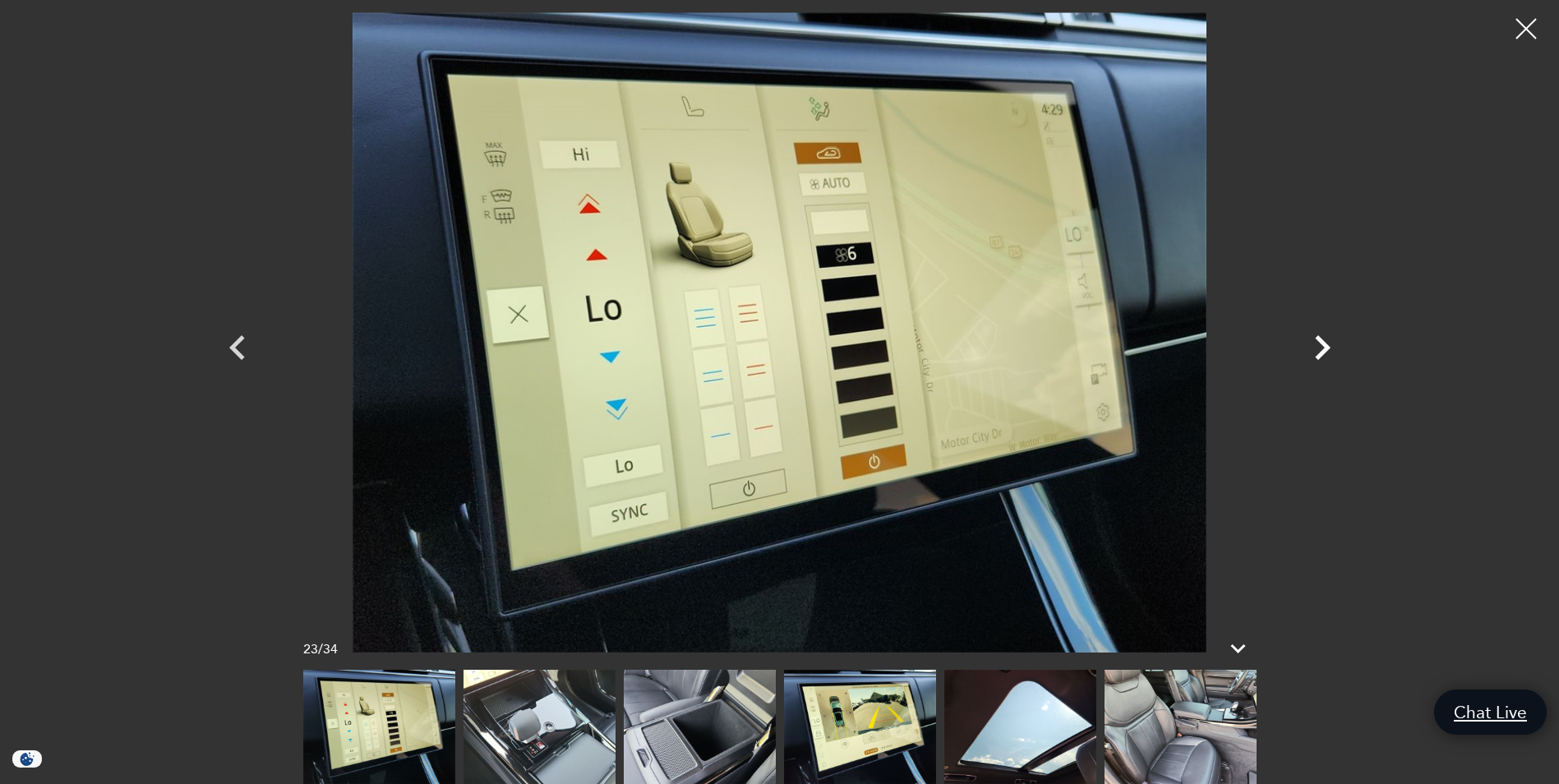
click at [1327, 340] on icon "Next" at bounding box center [1322, 347] width 49 height 49
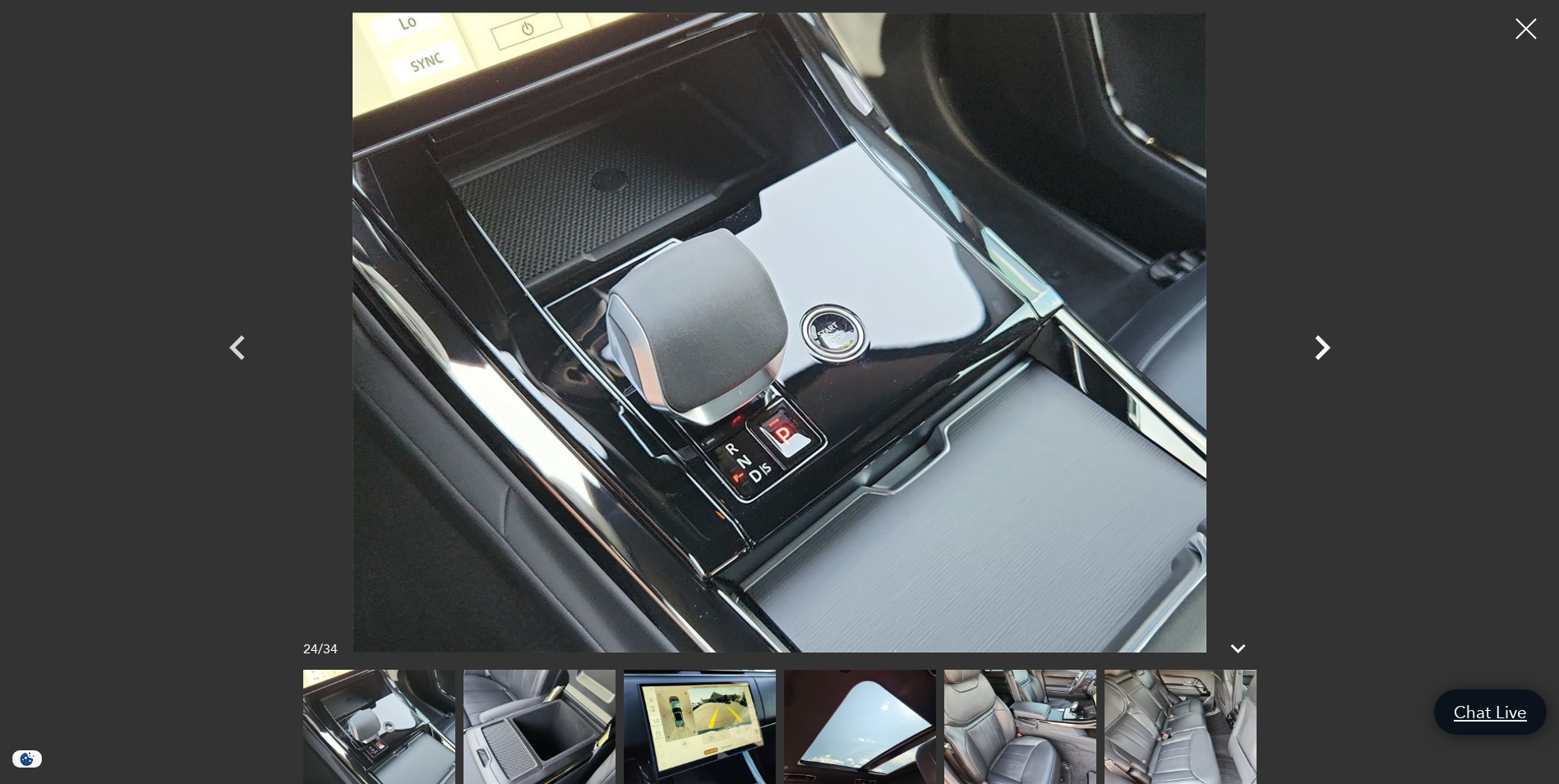
click at [1314, 345] on icon "Next" at bounding box center [1322, 347] width 49 height 49
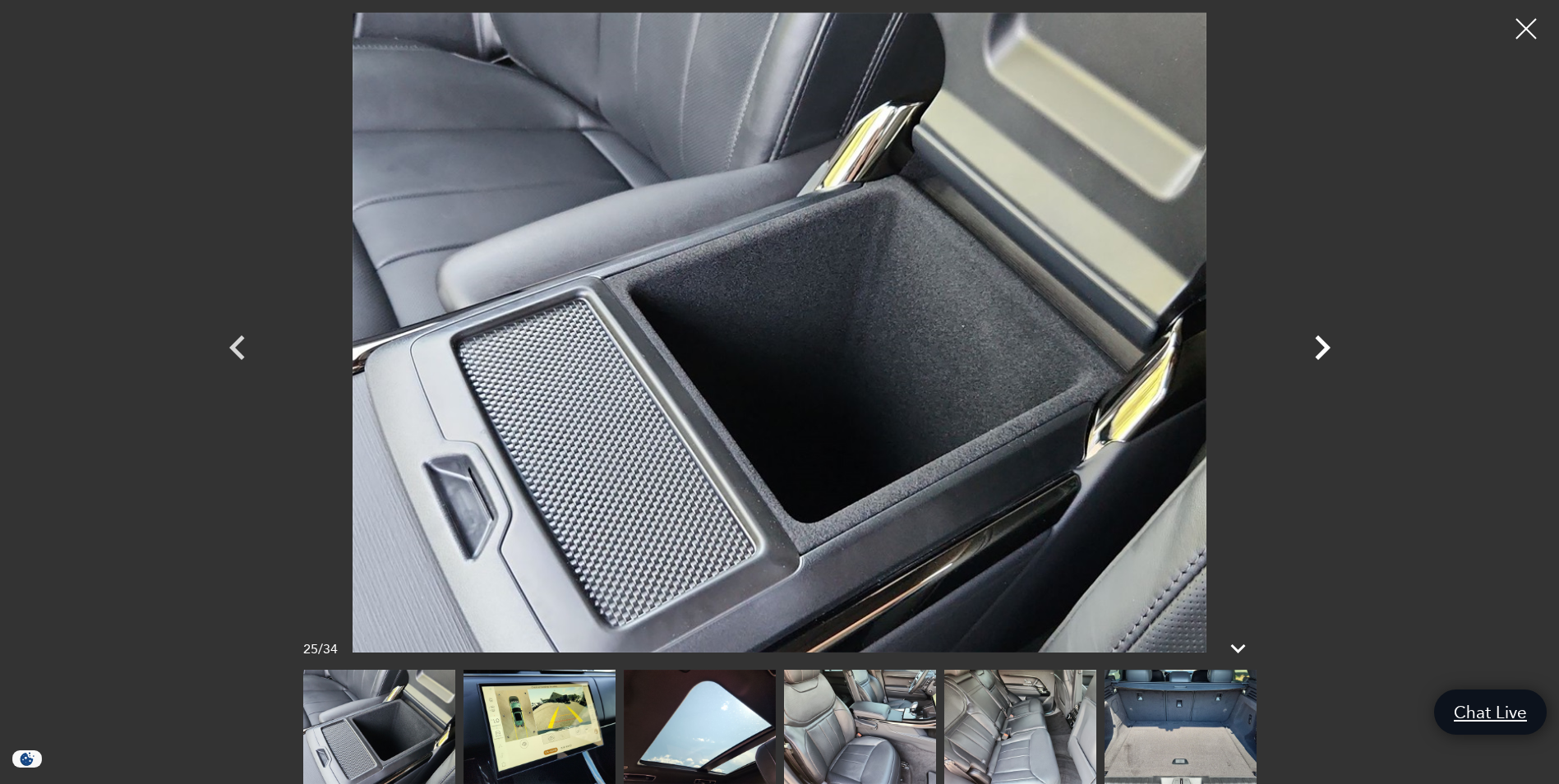
click at [1318, 345] on icon "Next" at bounding box center [1322, 347] width 49 height 49
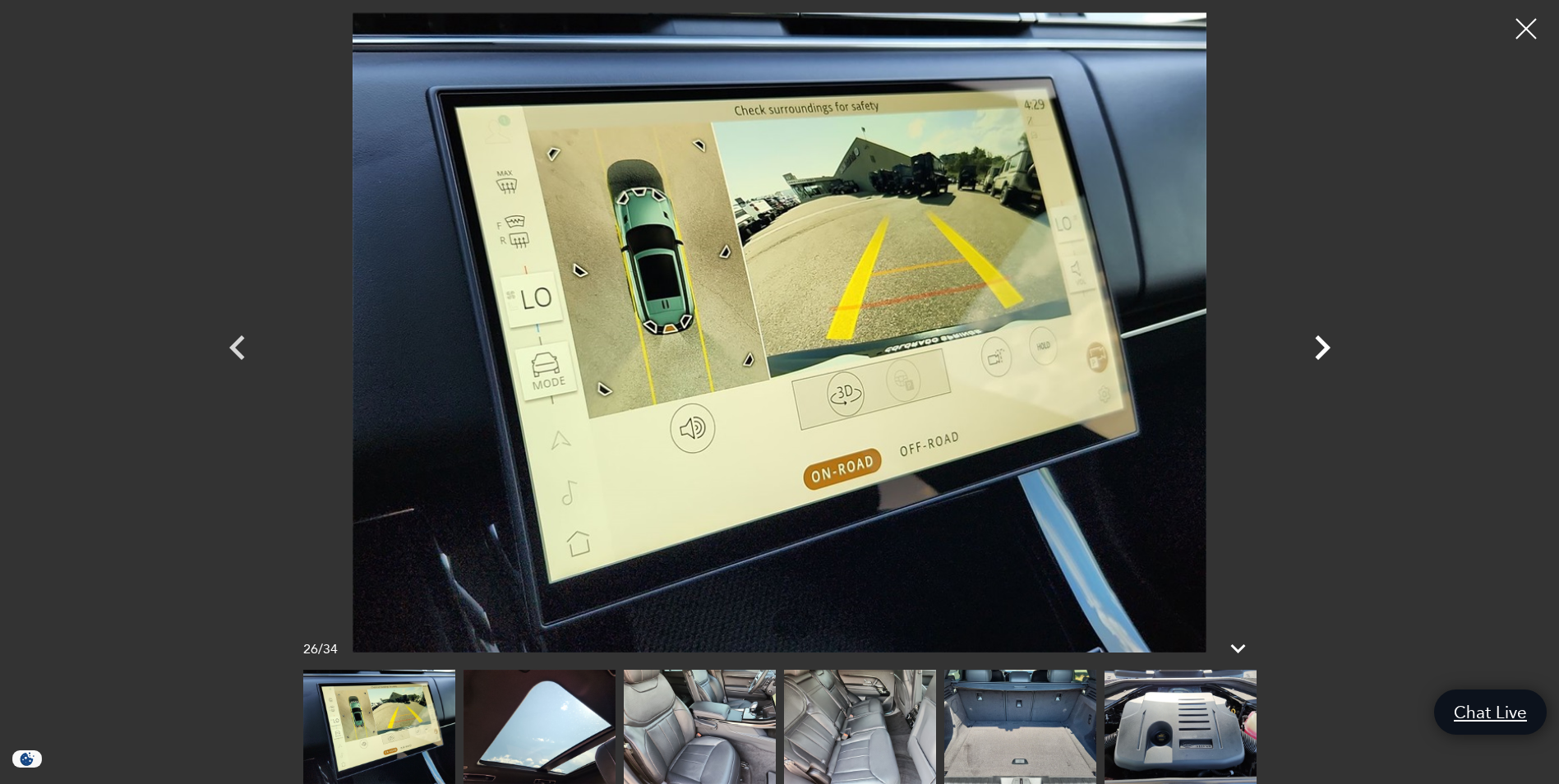
click at [1318, 345] on icon "Next" at bounding box center [1322, 347] width 49 height 49
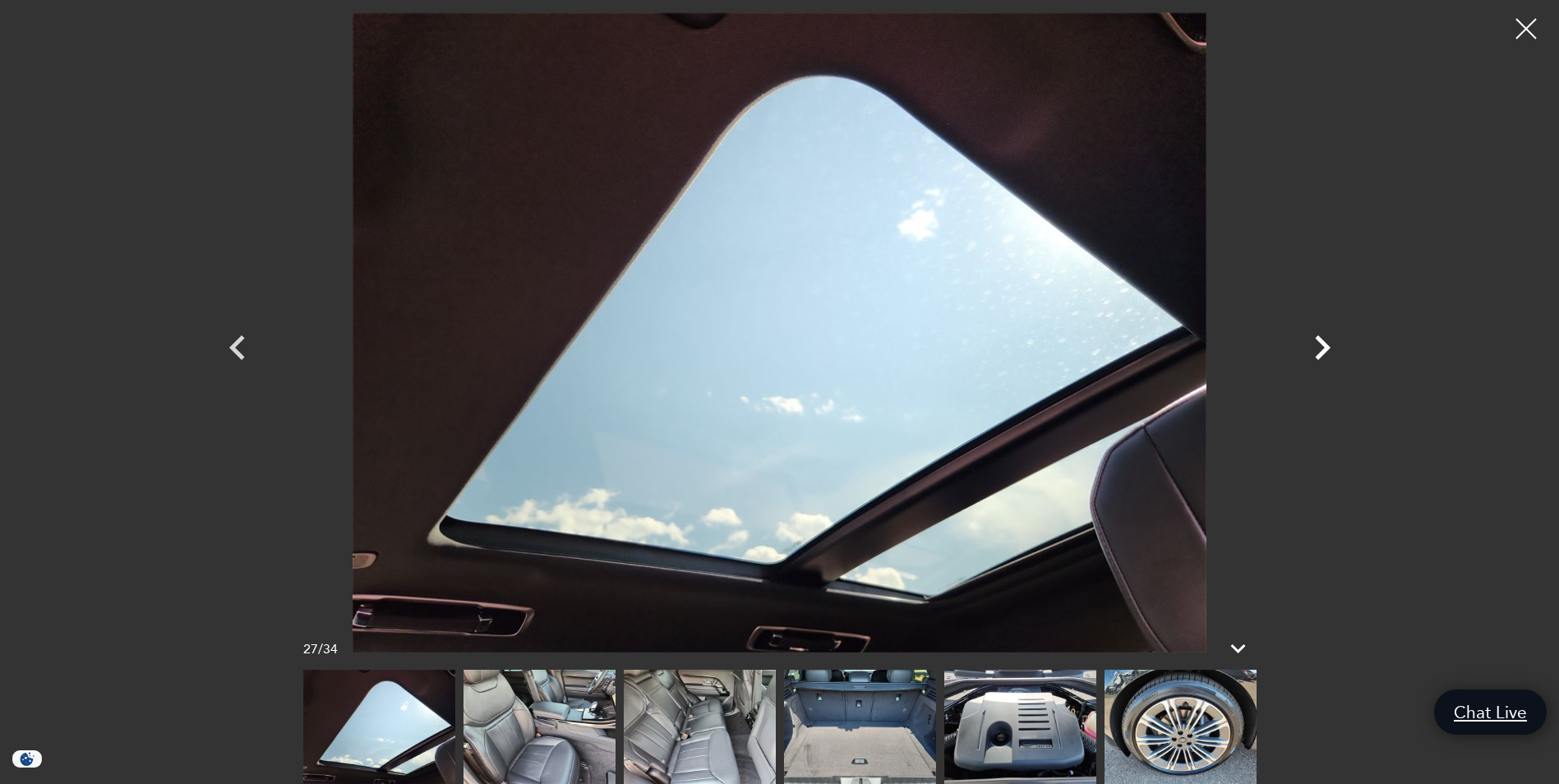
click at [1318, 345] on icon "Next" at bounding box center [1322, 347] width 49 height 49
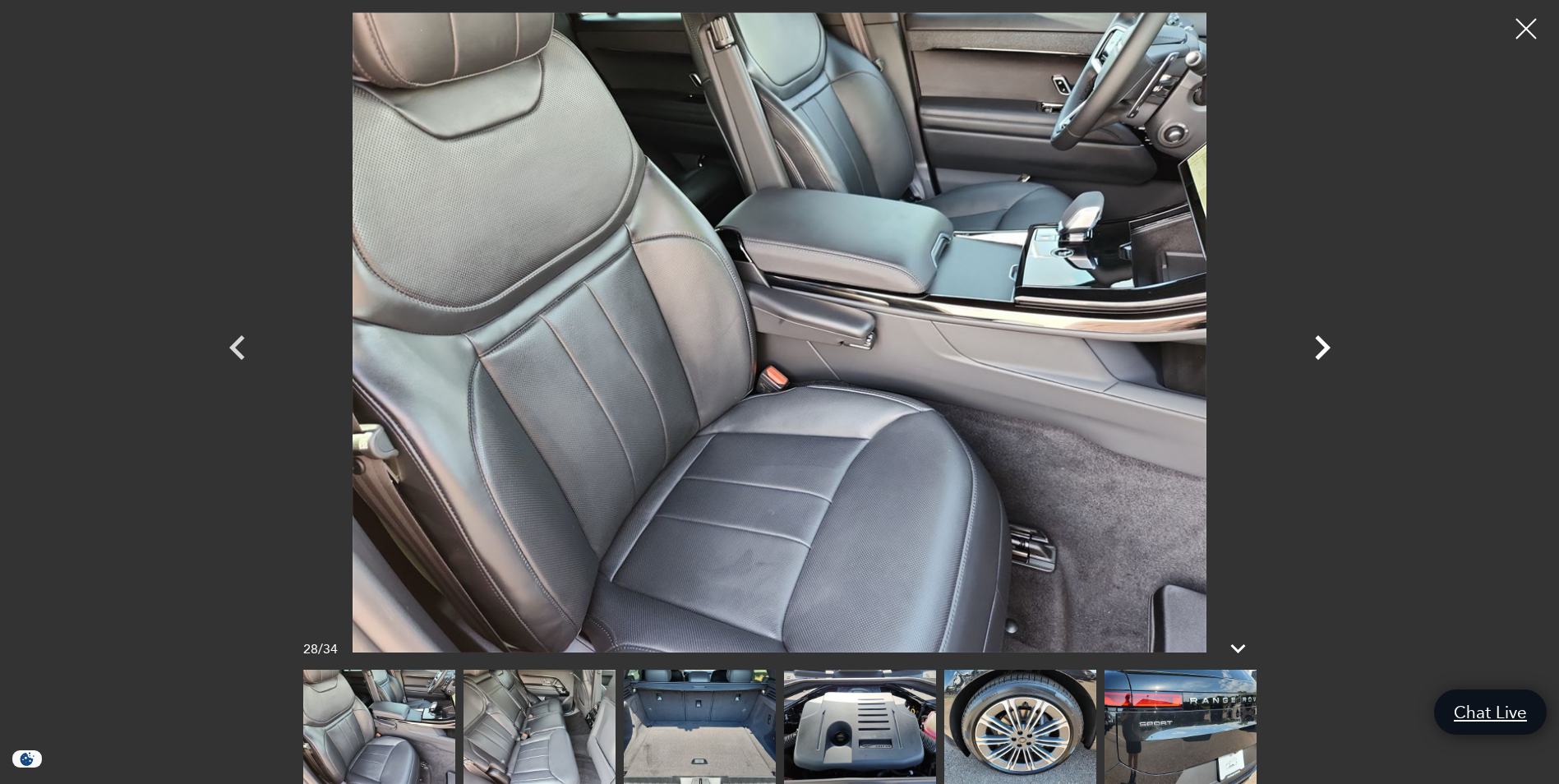
click at [1319, 345] on icon "Next" at bounding box center [1322, 347] width 49 height 49
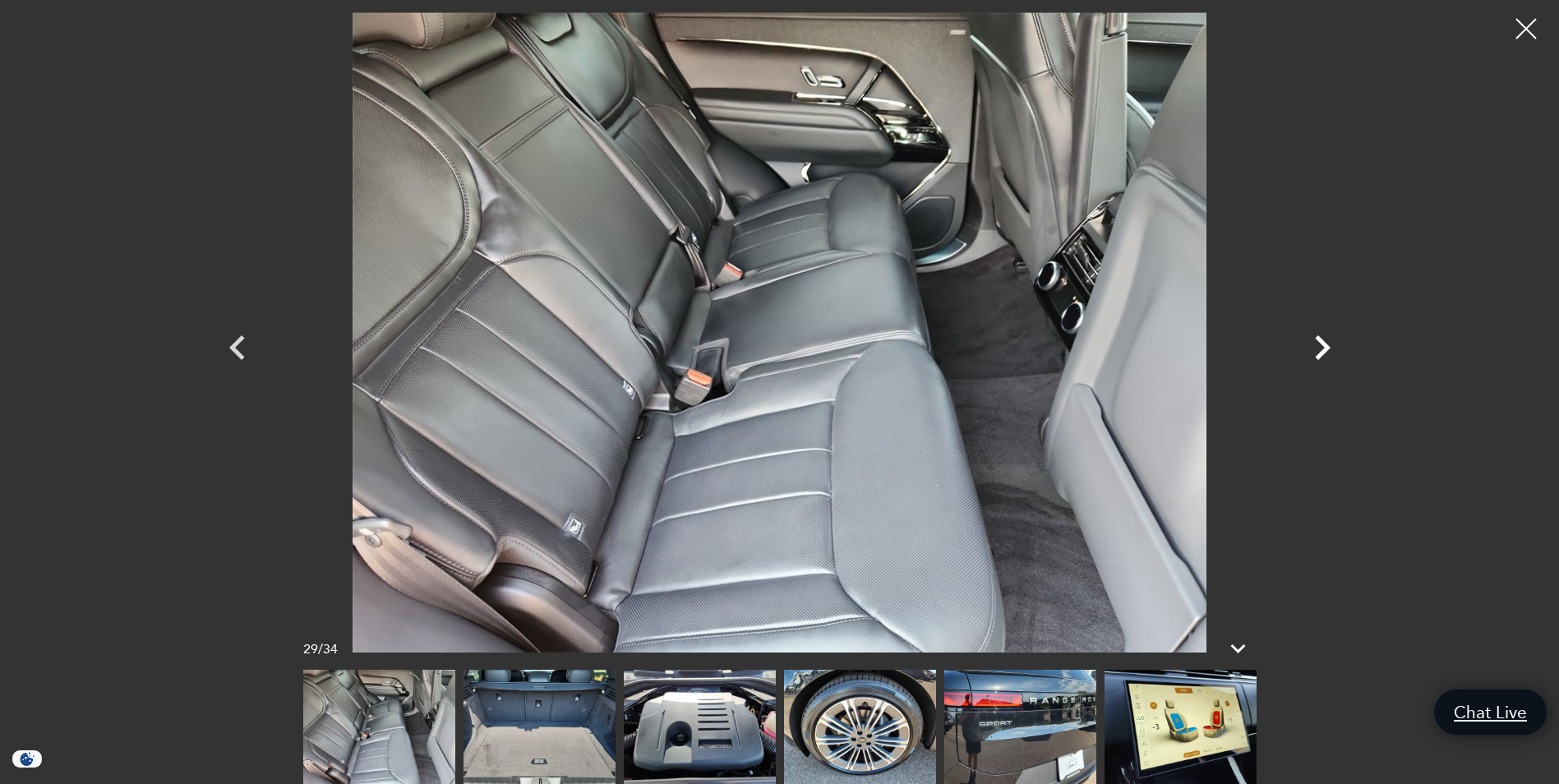
click at [1319, 345] on icon "Next" at bounding box center [1322, 347] width 49 height 49
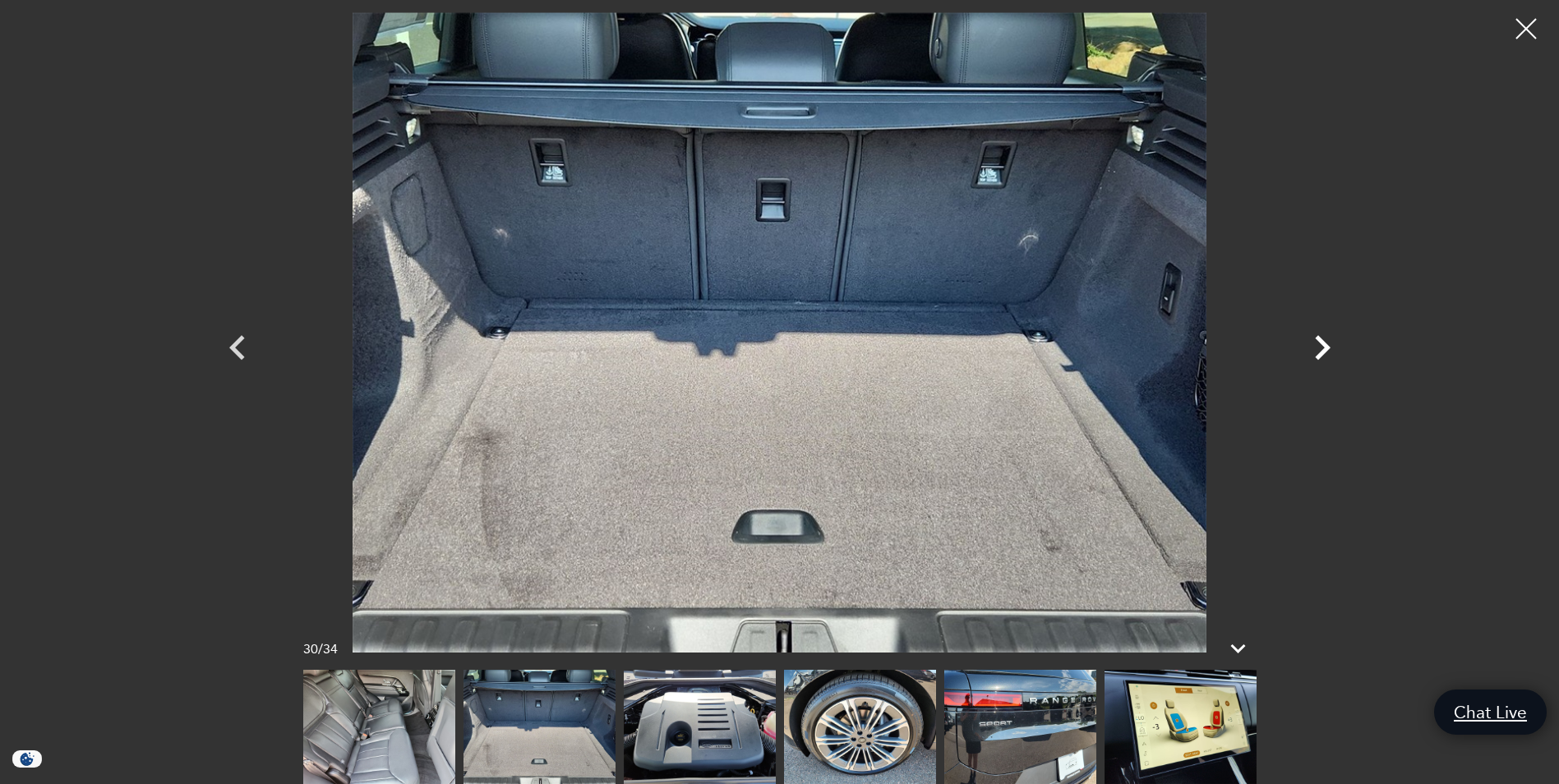
click at [1319, 345] on icon "Next" at bounding box center [1322, 347] width 49 height 49
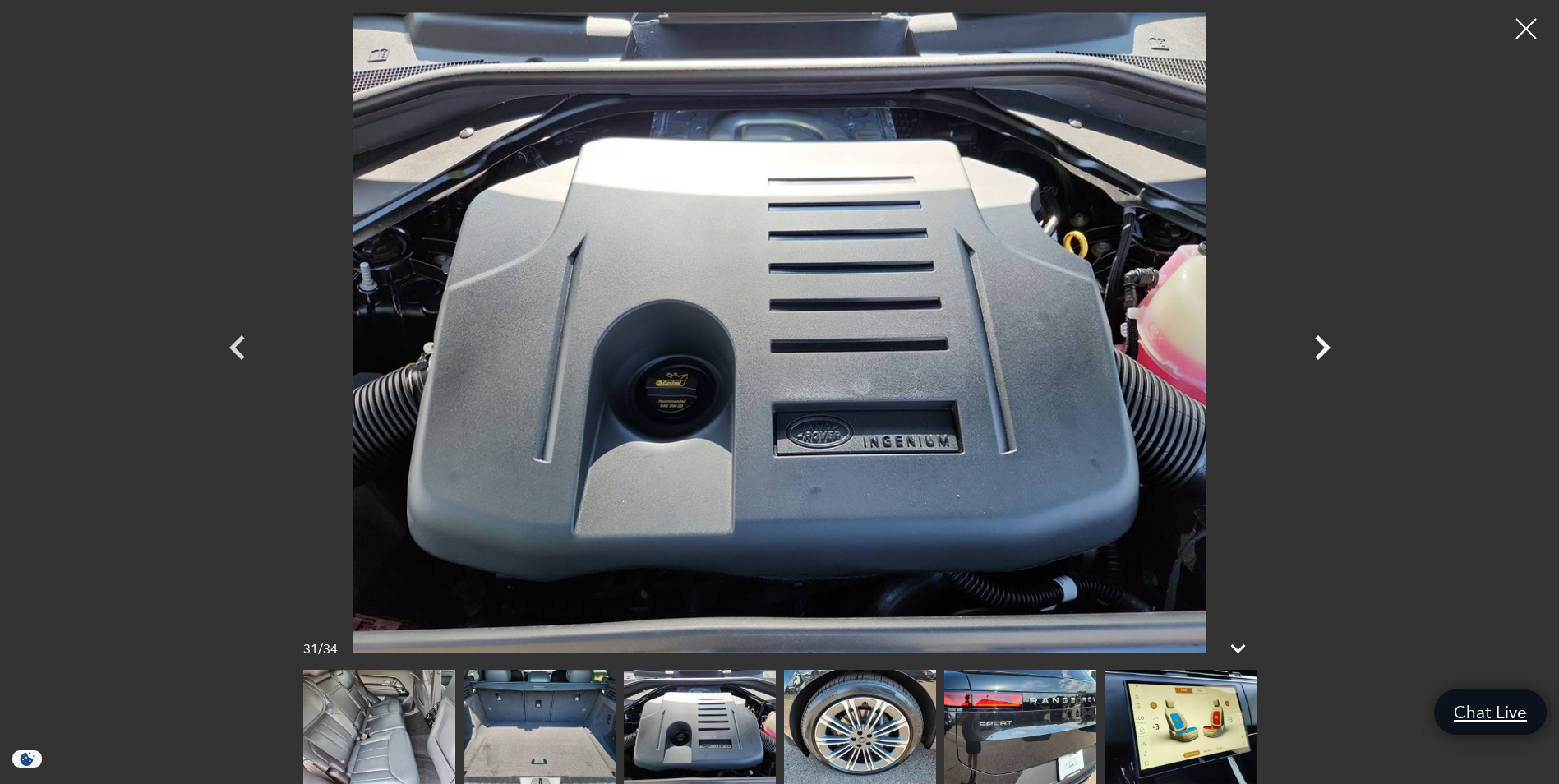
click at [1319, 345] on icon "Next" at bounding box center [1322, 347] width 49 height 49
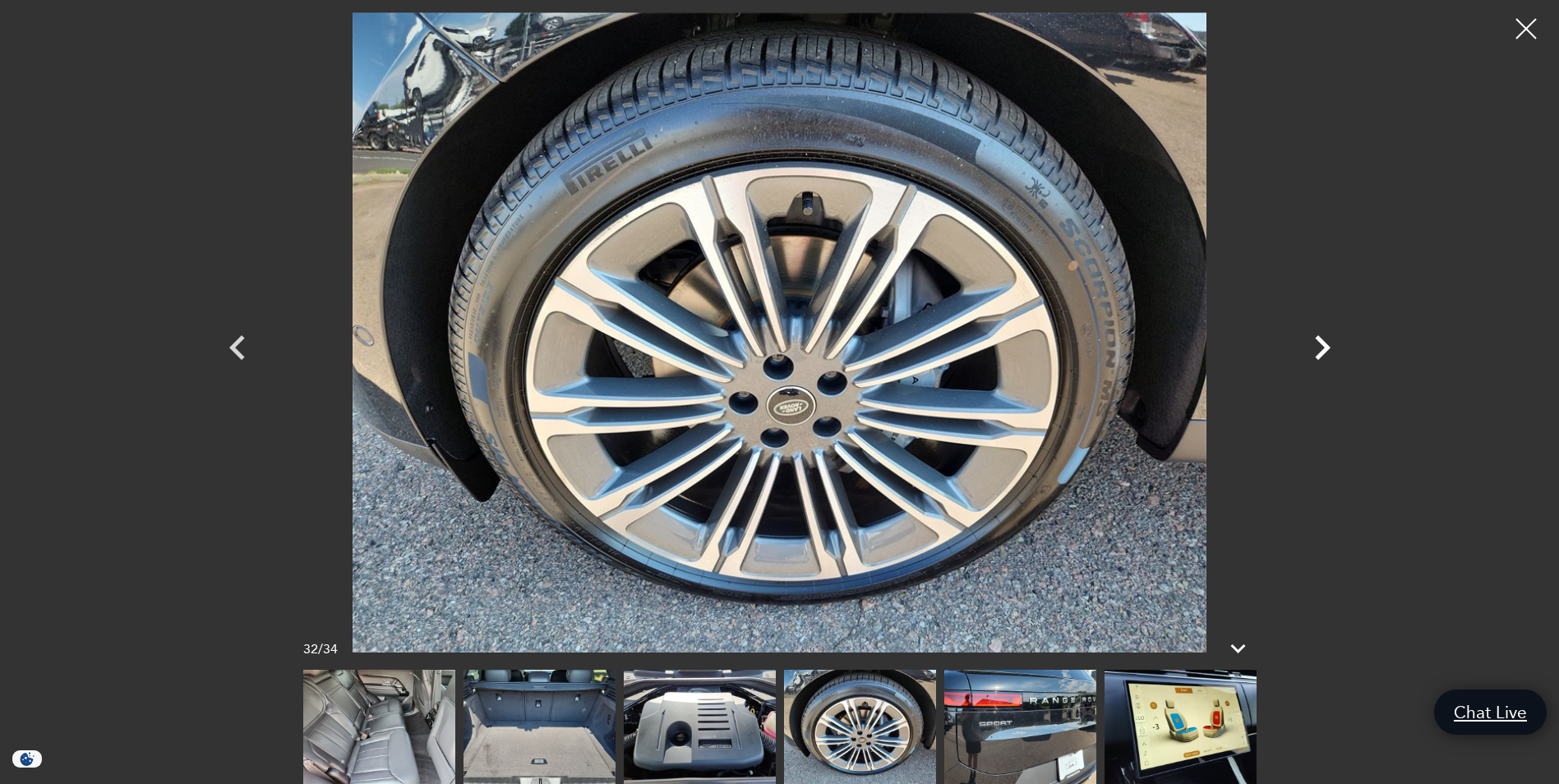
click at [1319, 345] on icon "Next" at bounding box center [1322, 347] width 49 height 49
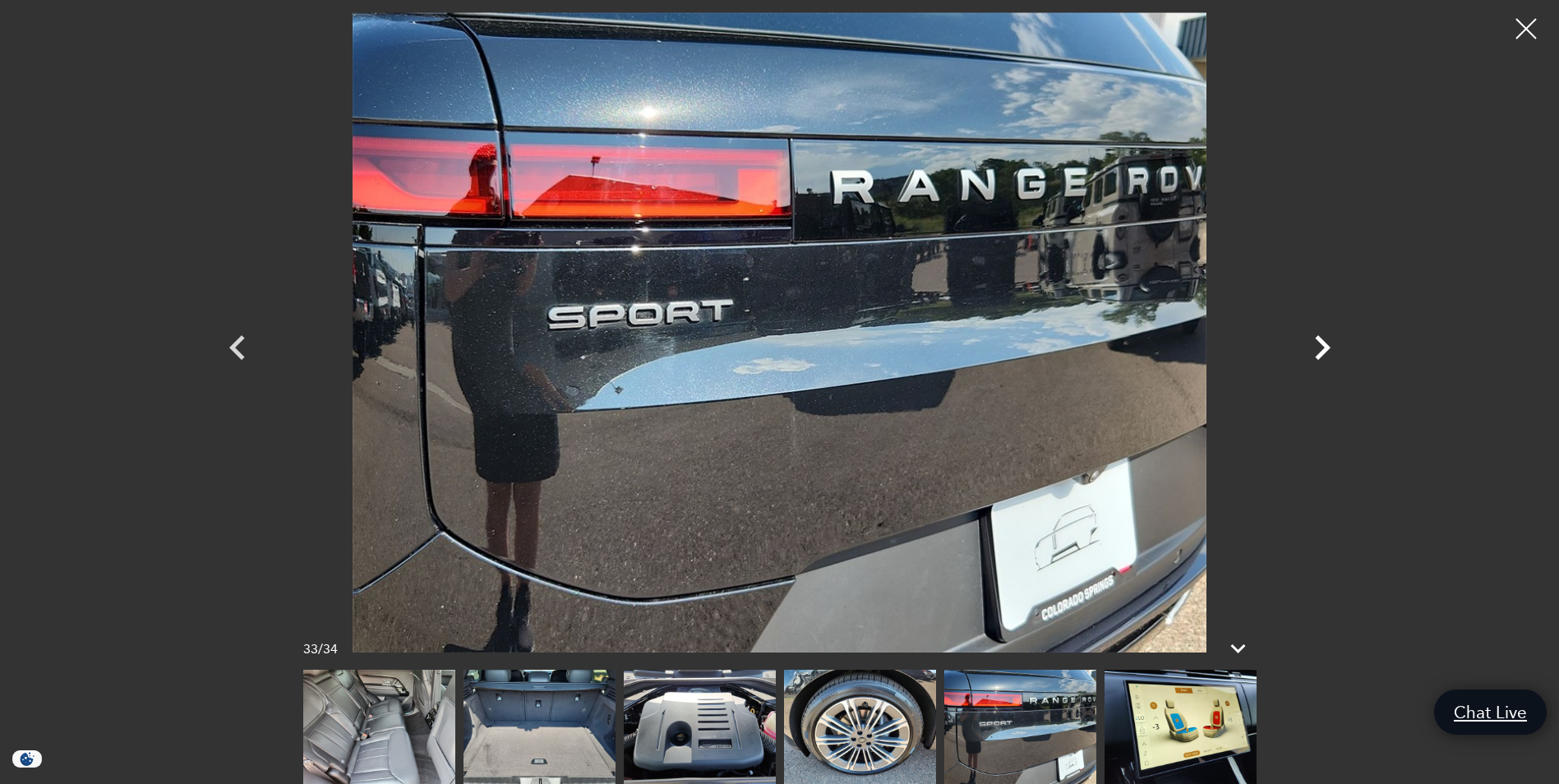
click at [1319, 345] on icon "Next" at bounding box center [1322, 347] width 49 height 49
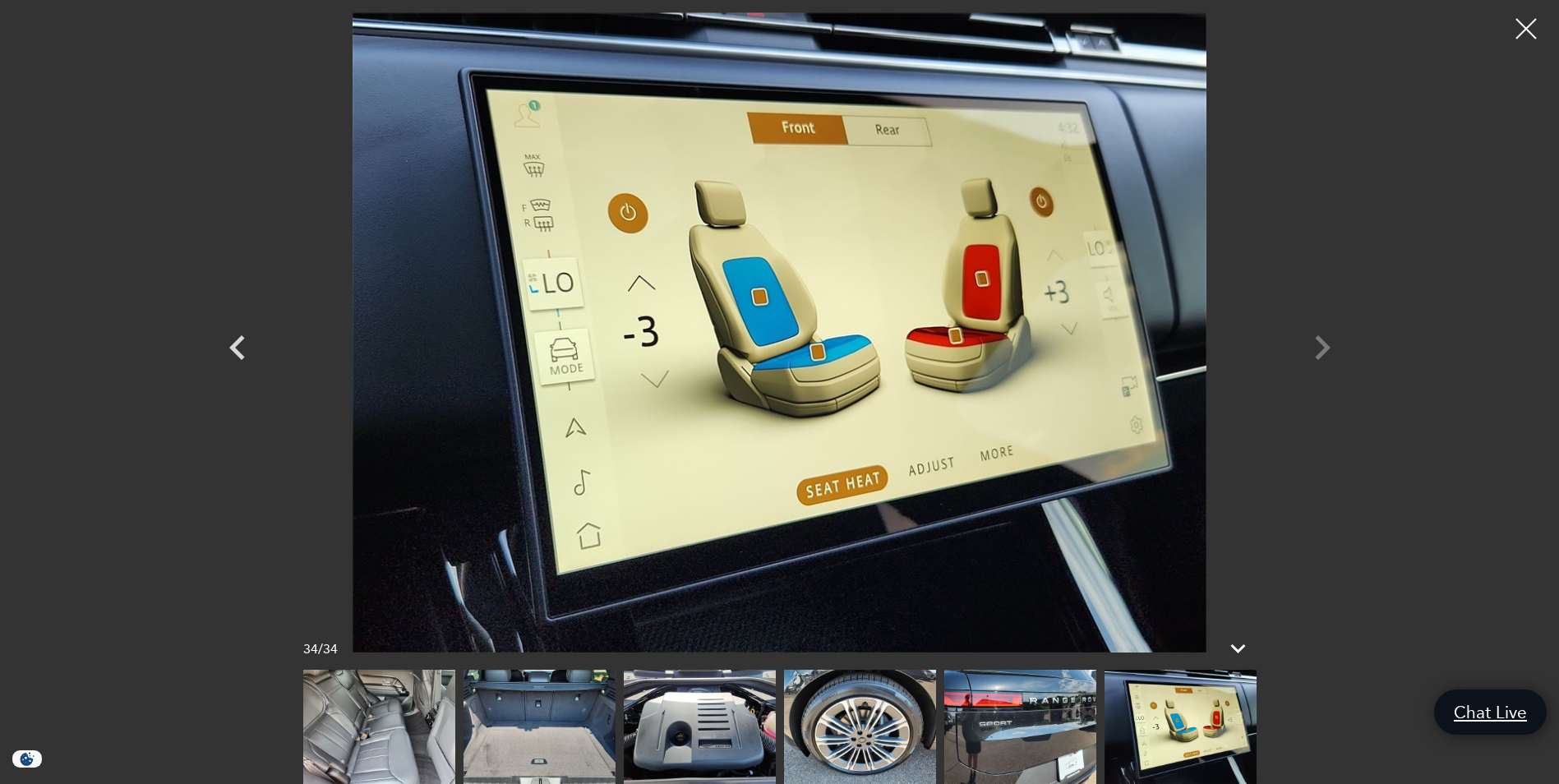
click at [1319, 345] on div at bounding box center [780, 332] width 1151 height 640
